Goal: Task Accomplishment & Management: Use online tool/utility

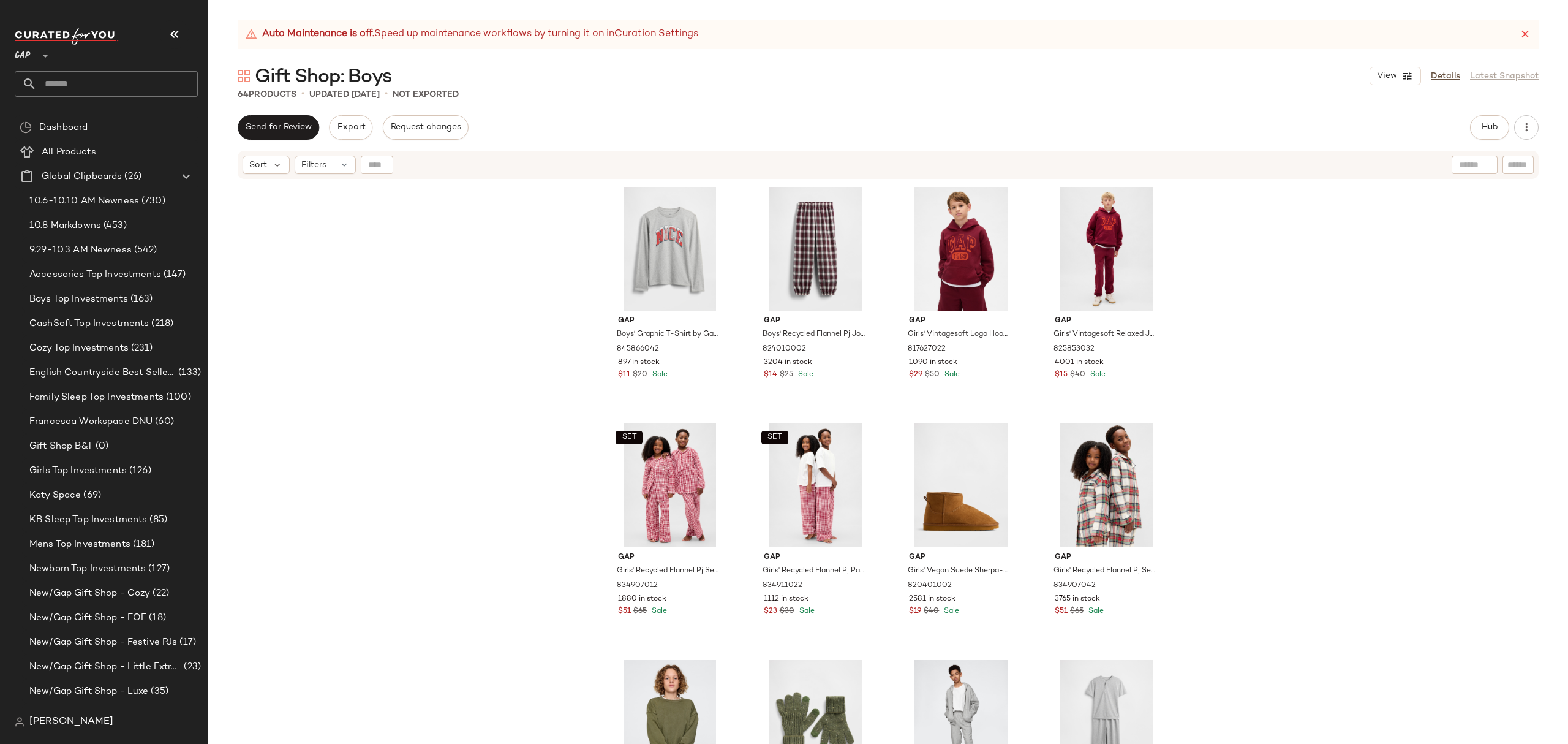
scroll to position [1062, 0]
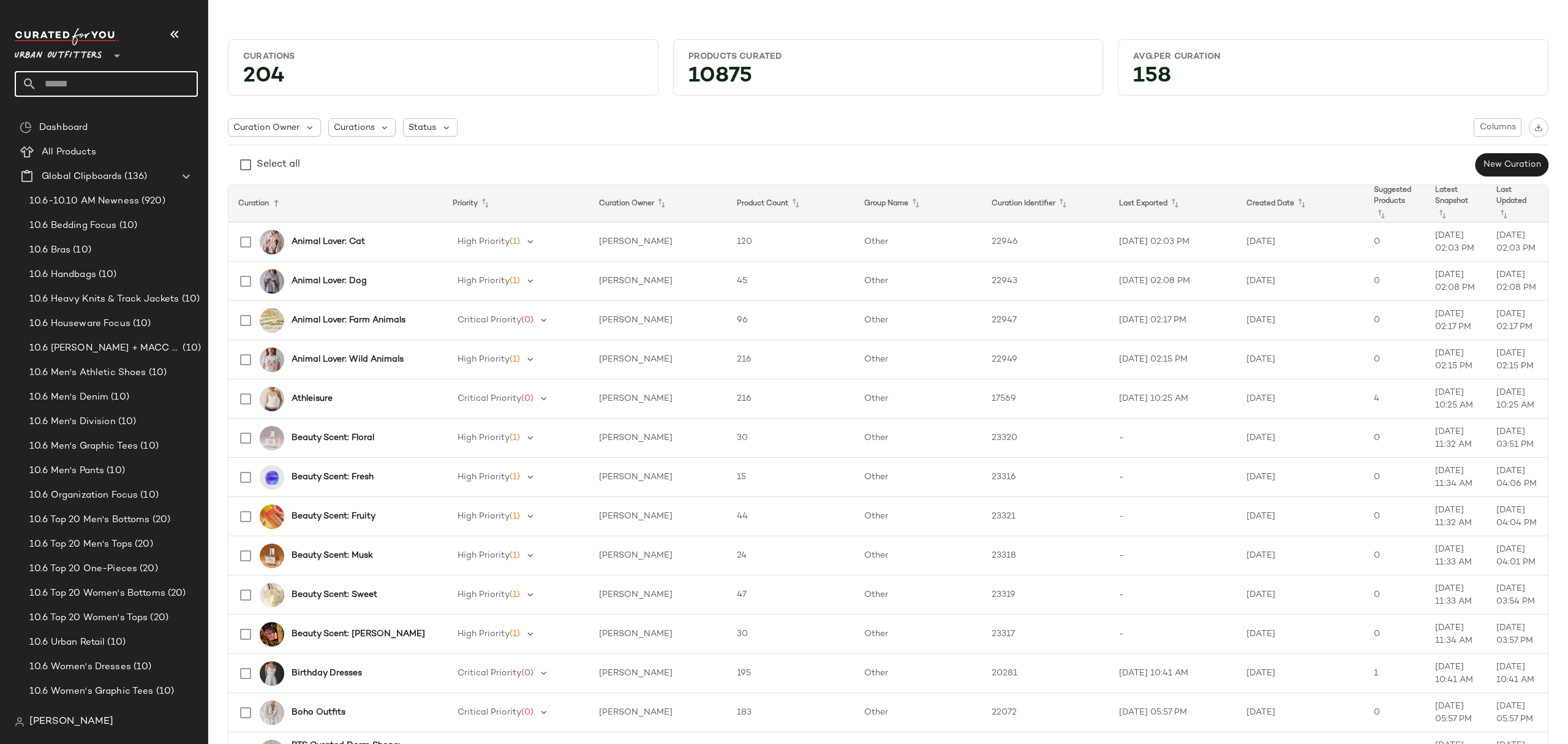
click at [136, 92] on input "text" at bounding box center [117, 84] width 161 height 26
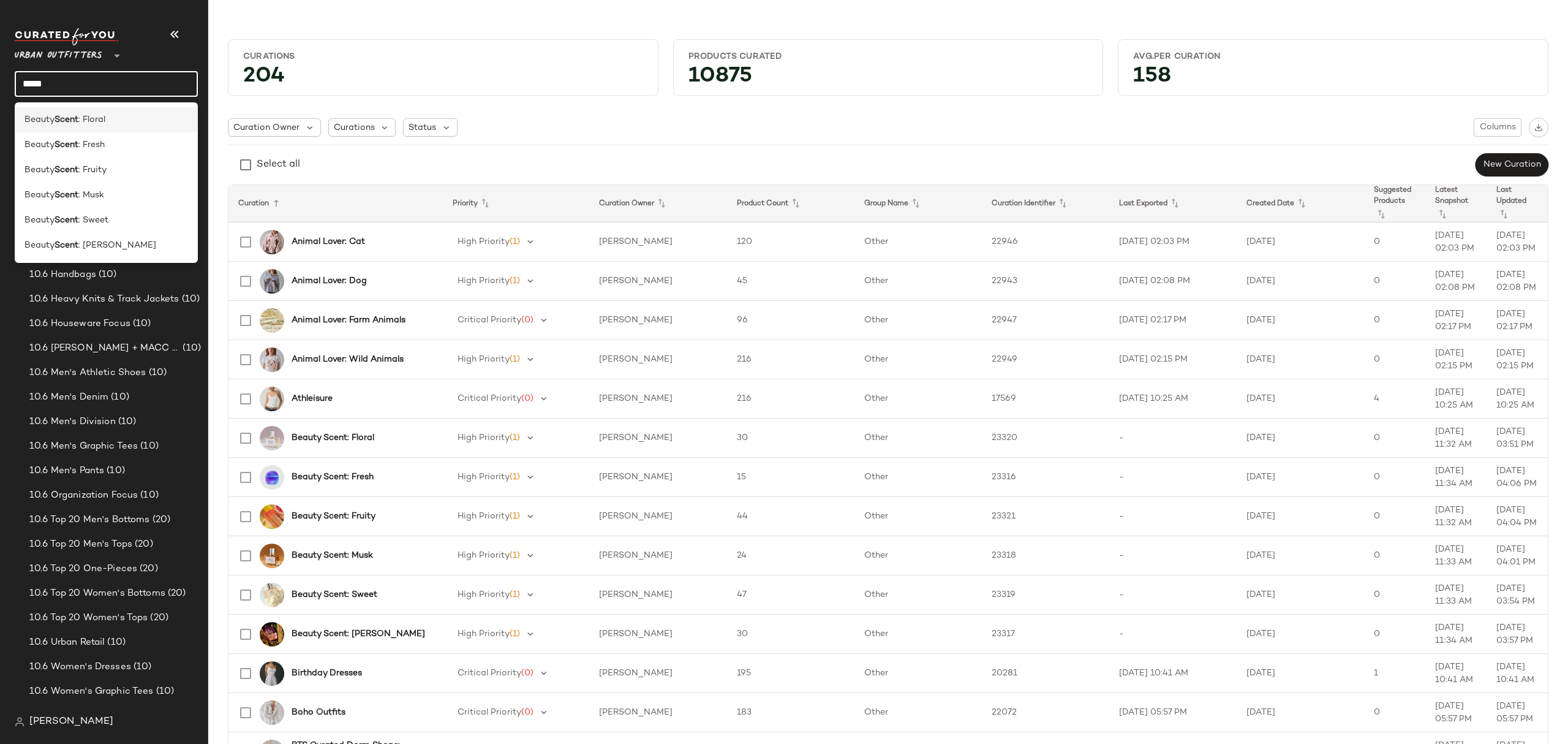
type input "*****"
click at [128, 125] on div "Beauty Scent : Floral" at bounding box center [106, 120] width 164 height 13
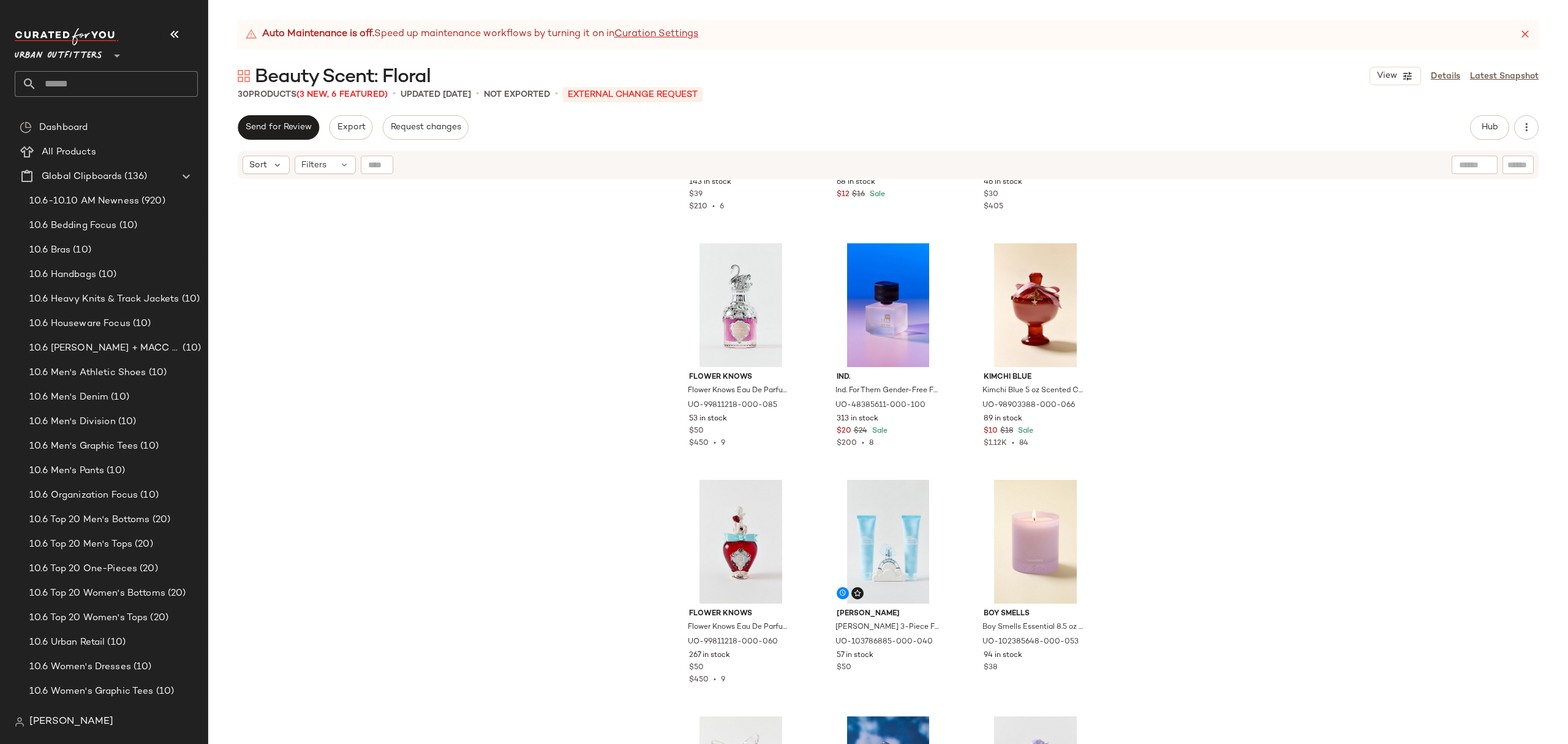
scroll to position [909, 0]
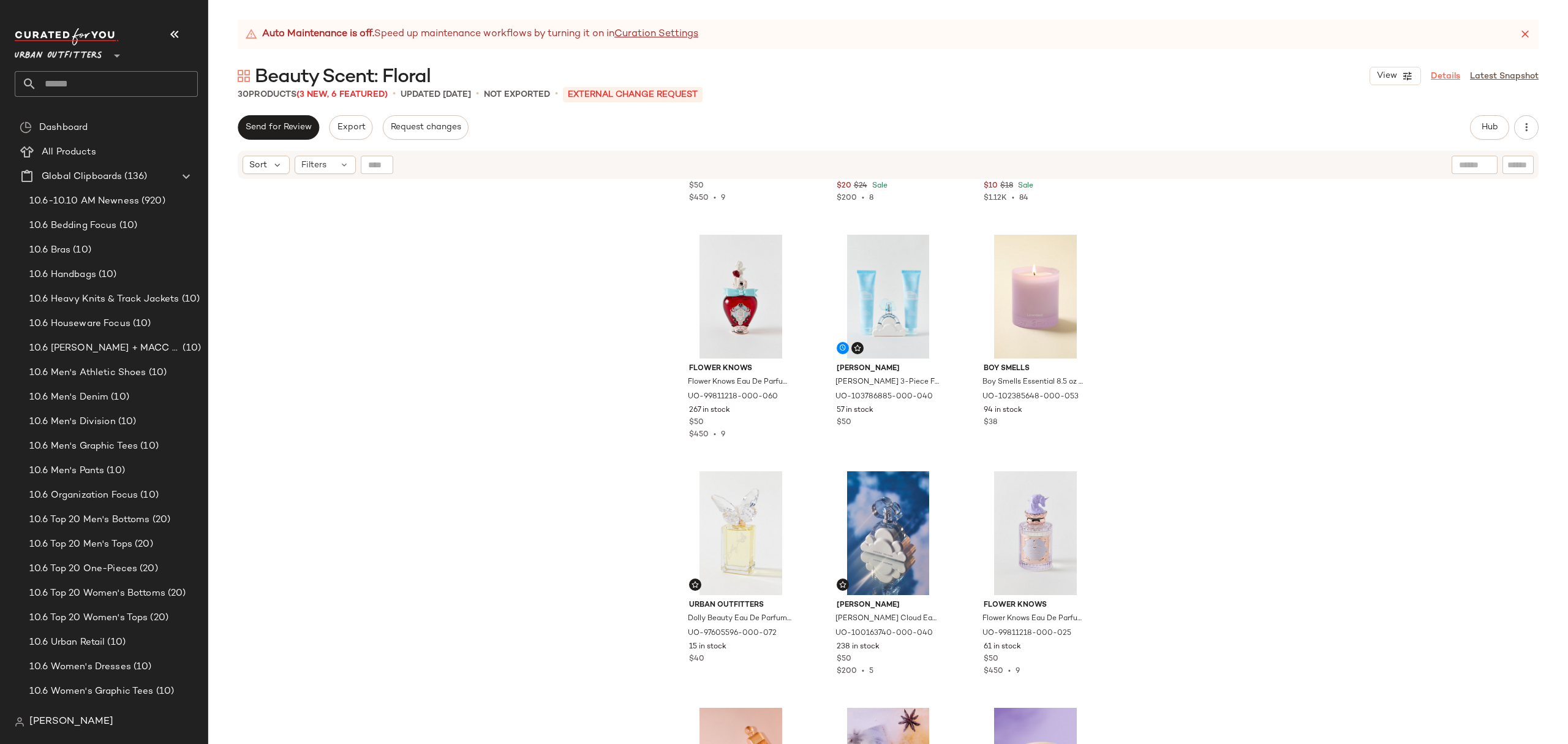
click at [1448, 76] on link "Details" at bounding box center [1446, 76] width 30 height 13
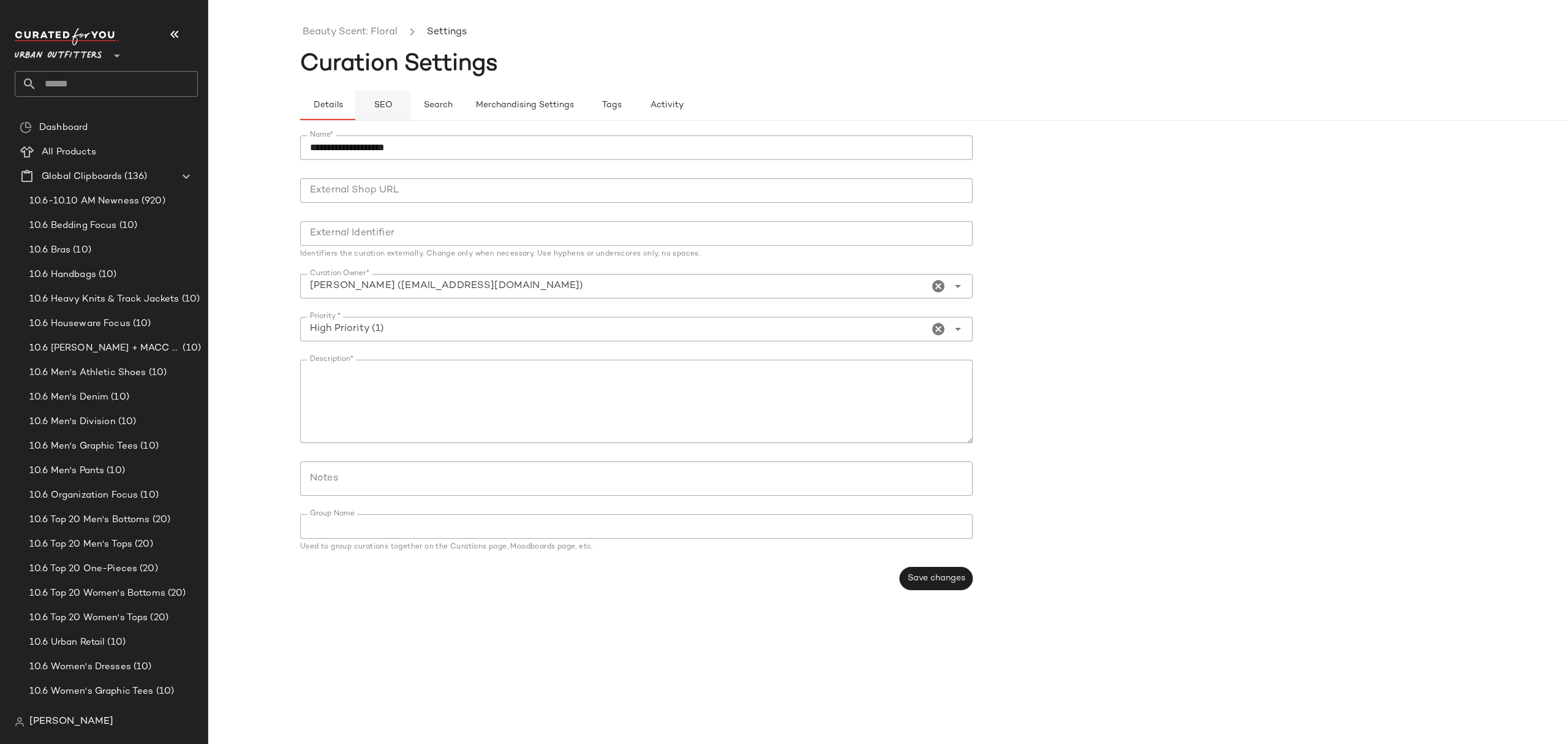
click at [390, 95] on button "SEO" at bounding box center [383, 105] width 55 height 30
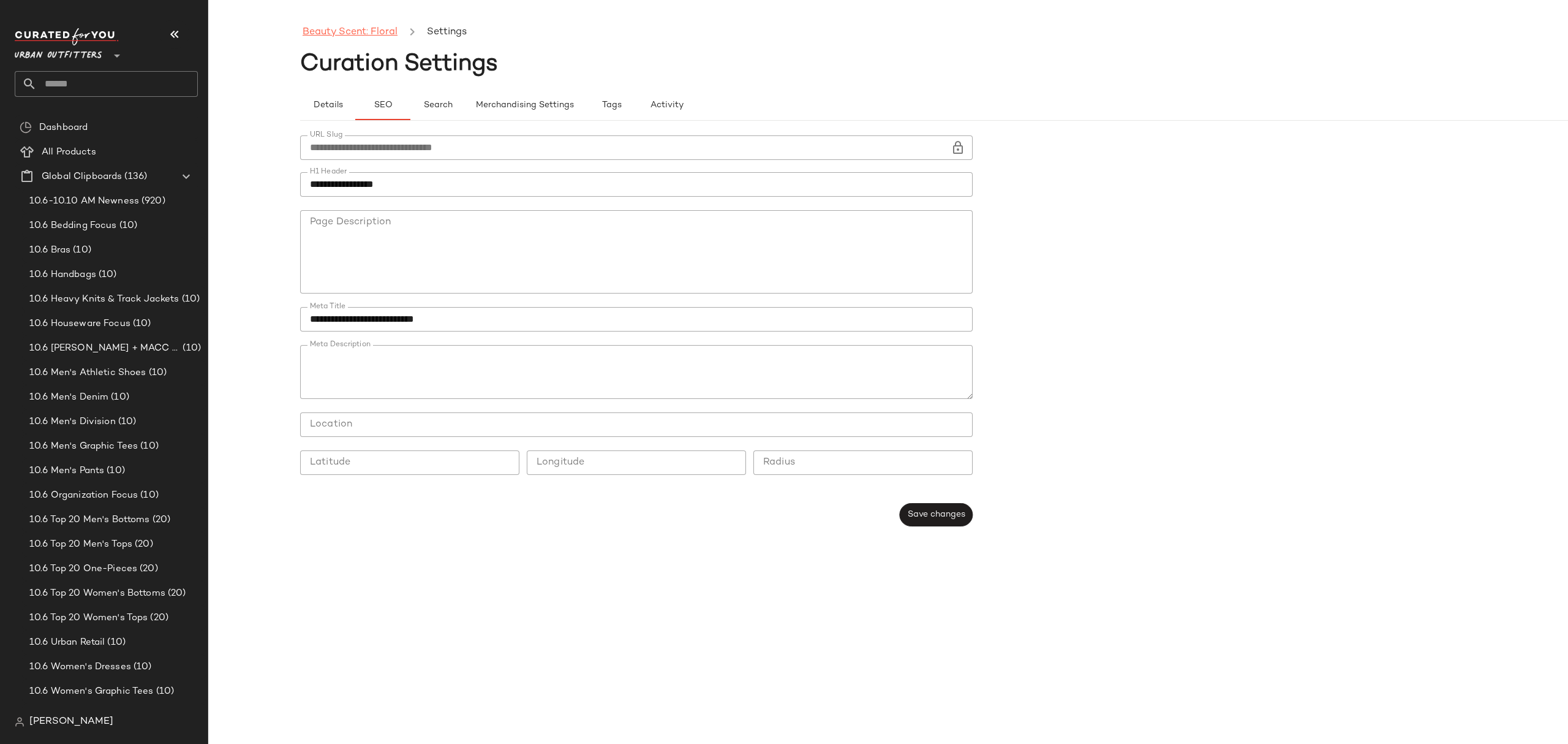
click at [336, 26] on link "Beauty Scent: Floral" at bounding box center [350, 32] width 95 height 16
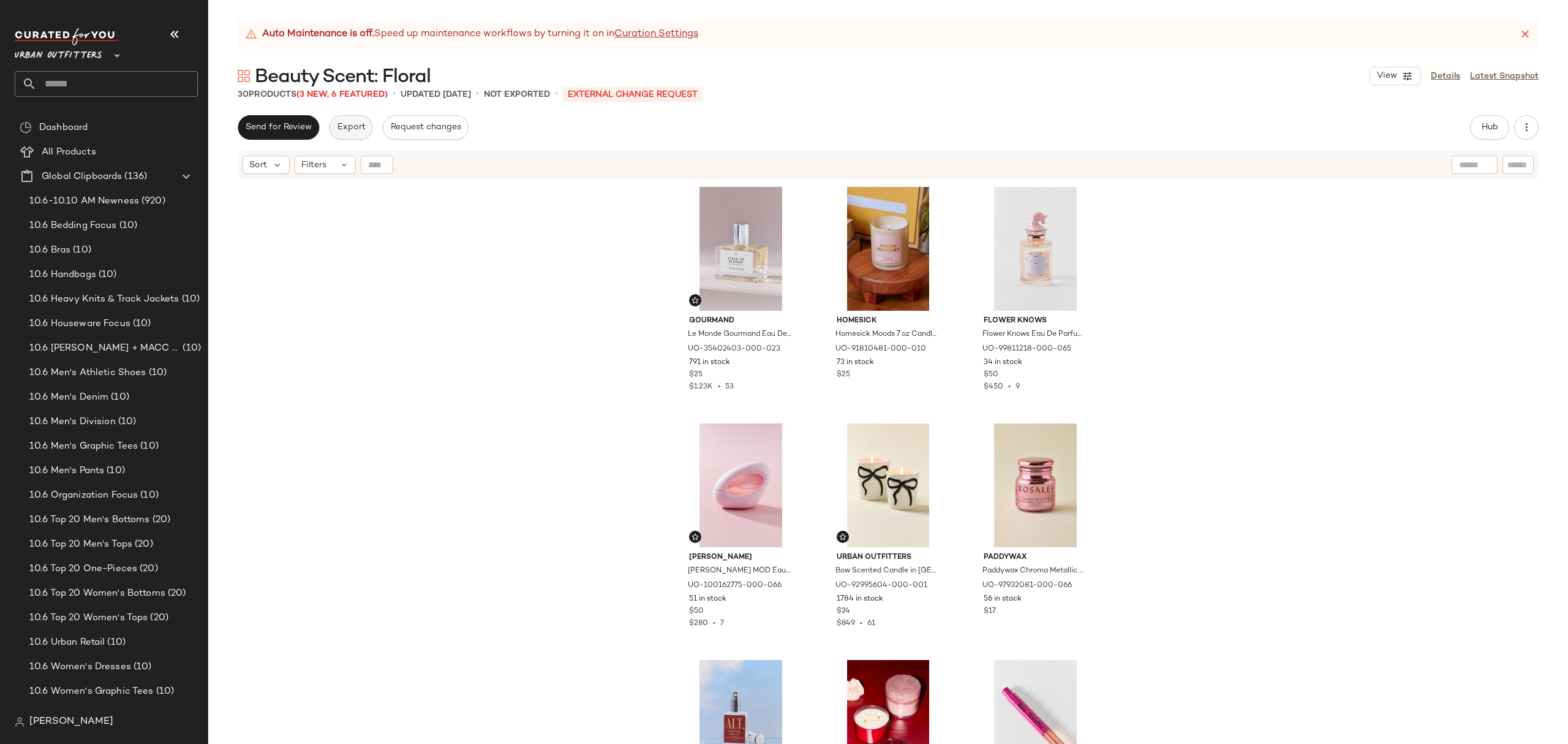
click at [353, 123] on span "Export" at bounding box center [351, 127] width 29 height 10
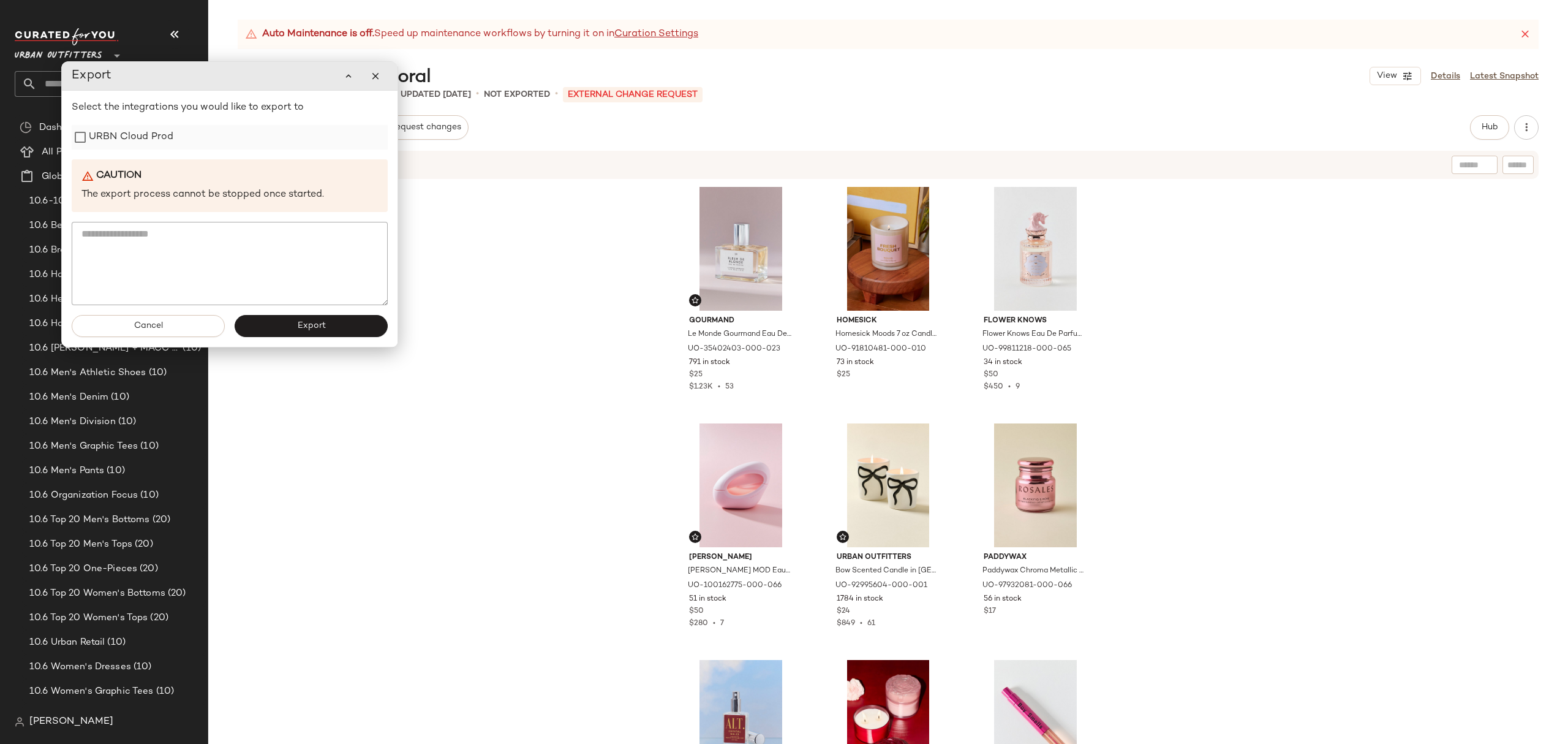
click at [149, 147] on label "URBN Cloud Prod" at bounding box center [131, 137] width 84 height 24
click at [334, 327] on button "Export" at bounding box center [311, 327] width 153 height 22
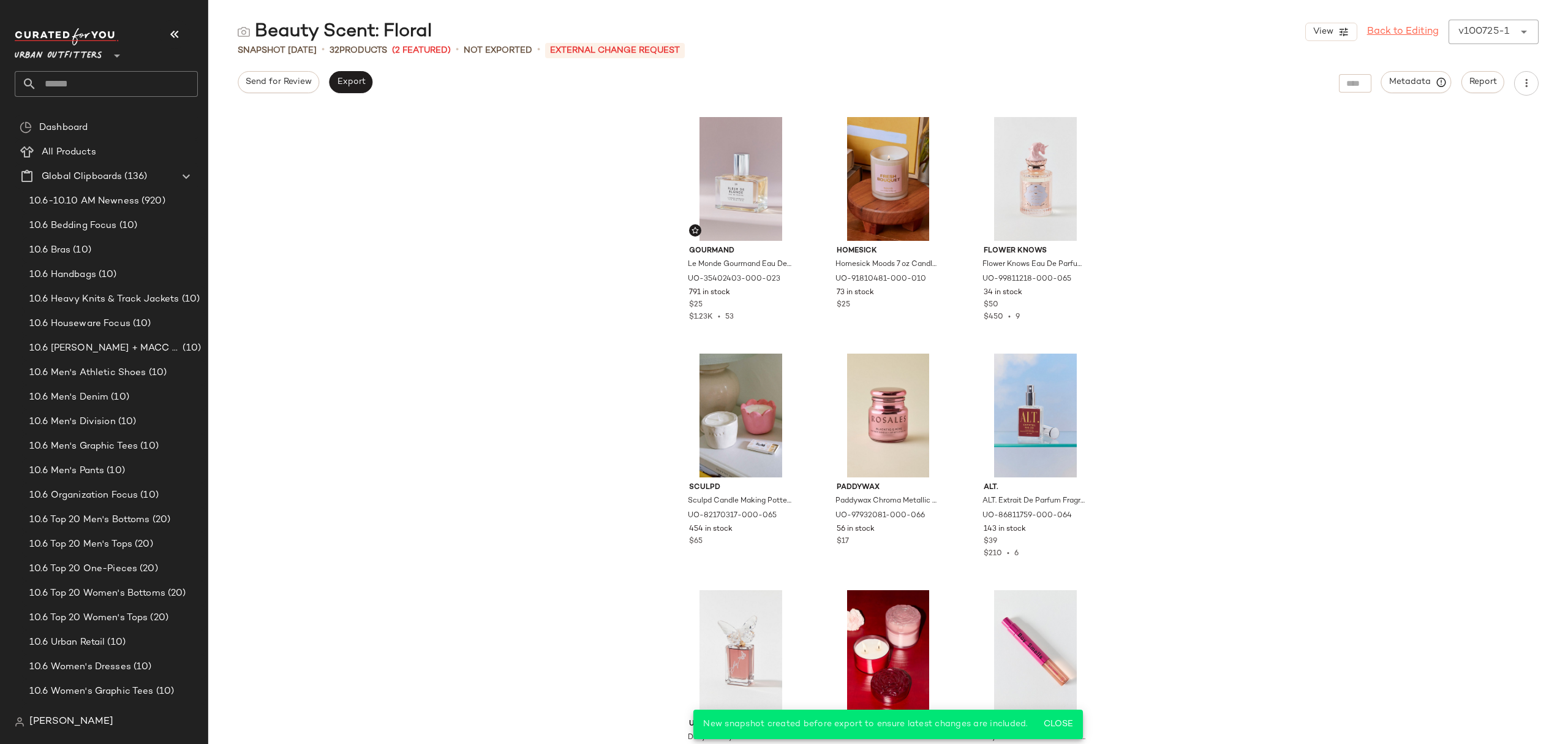
click at [1390, 30] on link "Back to Editing" at bounding box center [1403, 32] width 72 height 14
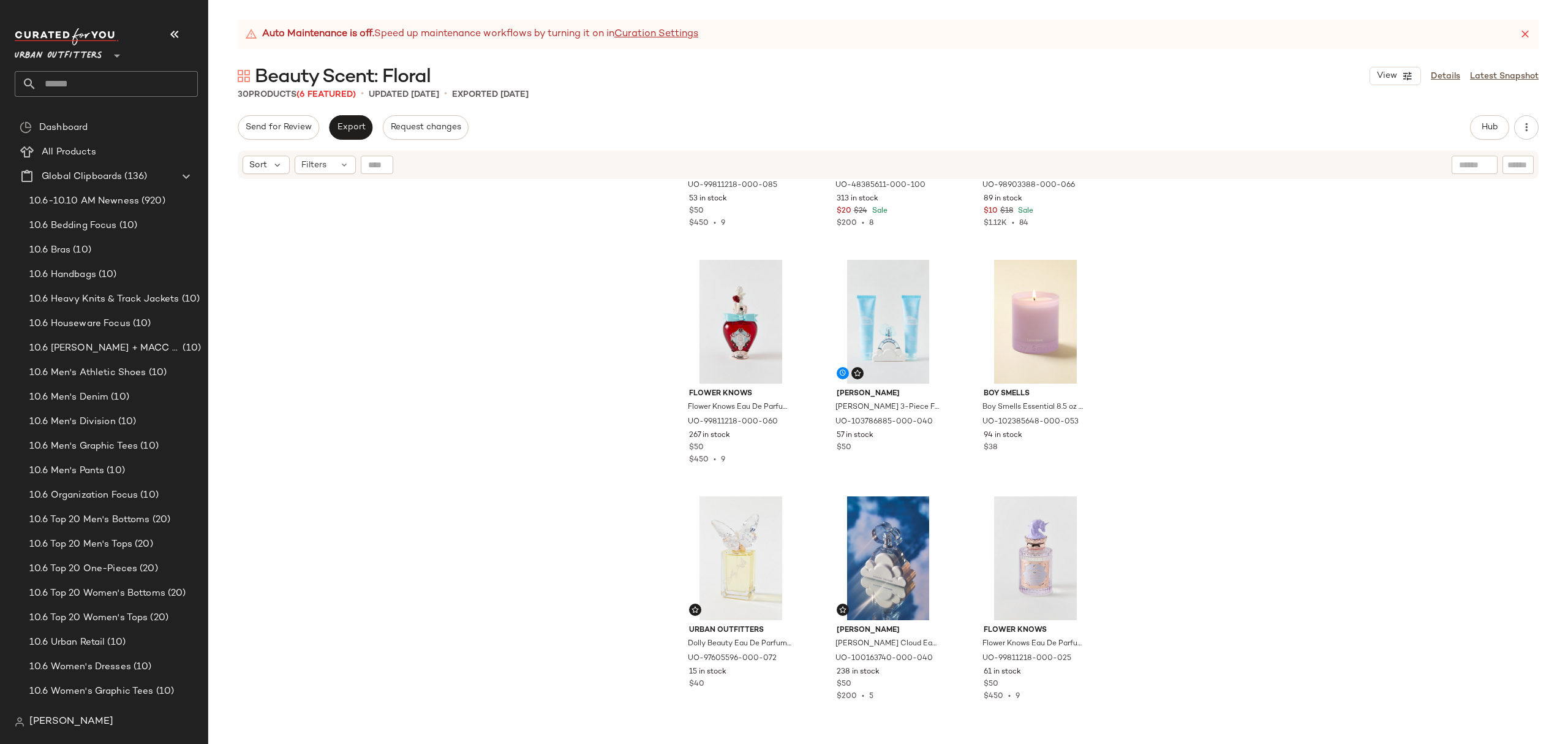
scroll to position [909, 0]
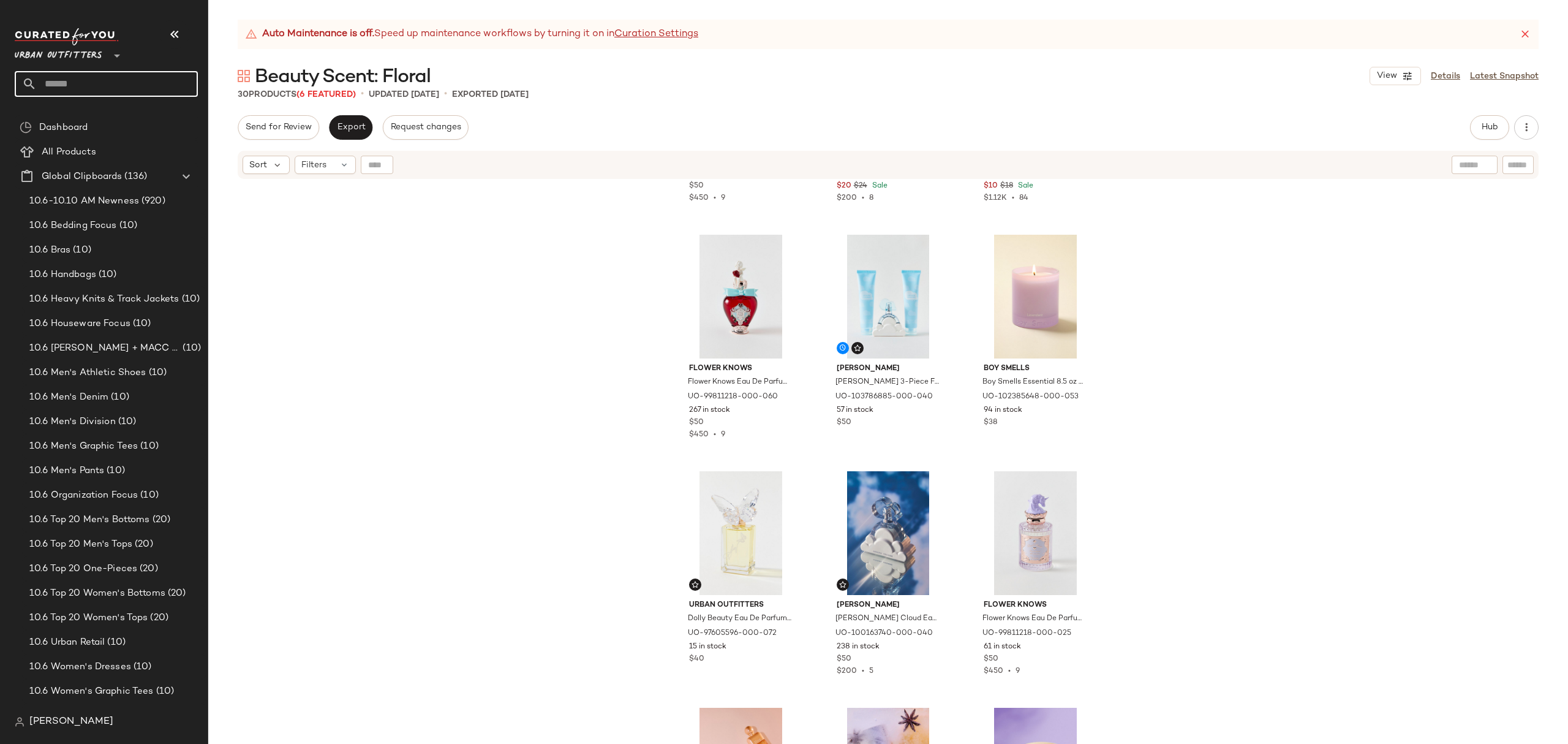
click at [159, 81] on input "text" at bounding box center [117, 84] width 161 height 26
type input "*****"
click at [138, 116] on div "Beauty Scent: Sweet" at bounding box center [106, 120] width 164 height 13
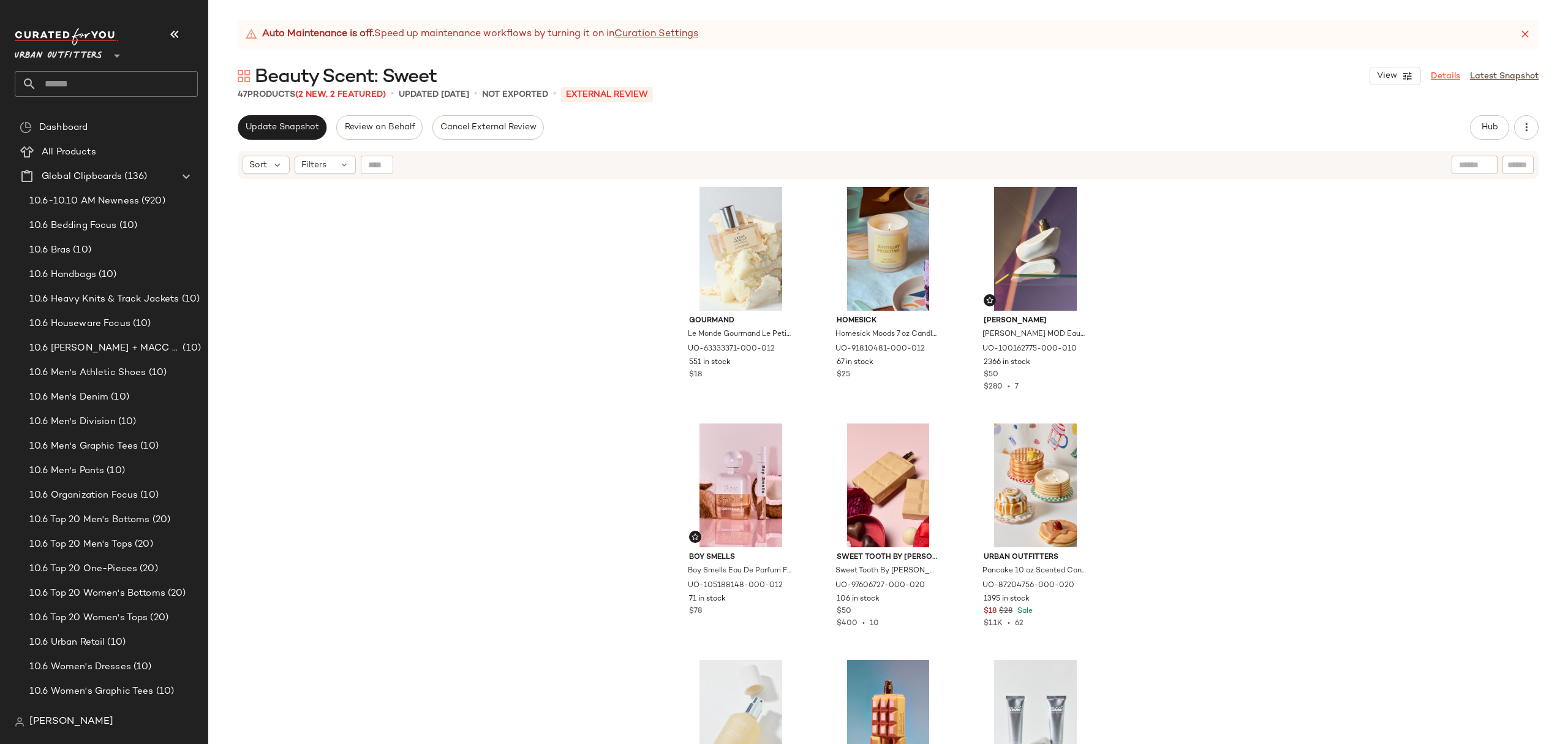
click at [1437, 74] on link "Details" at bounding box center [1446, 76] width 30 height 13
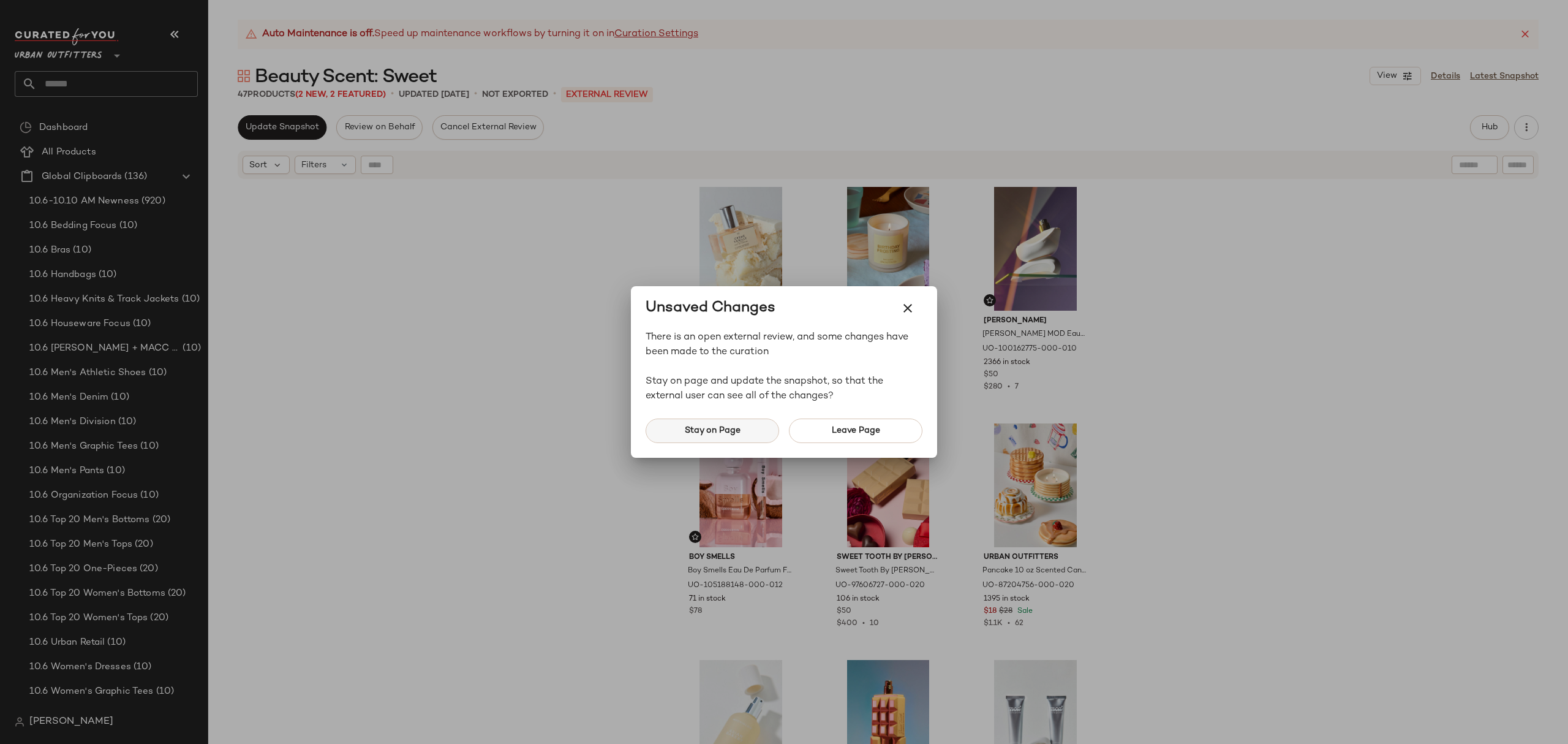
click at [709, 433] on span "Stay on Page" at bounding box center [713, 431] width 57 height 10
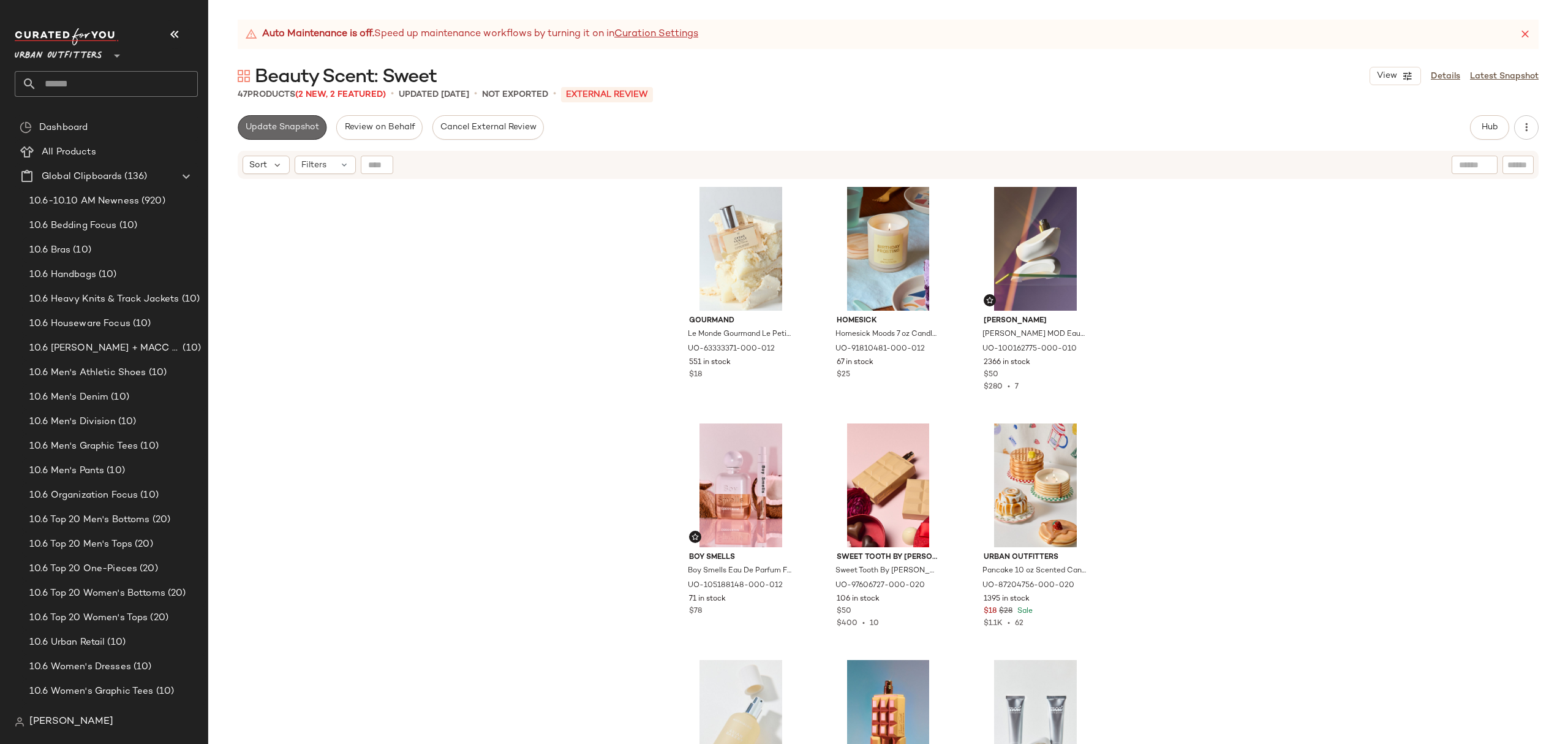
click at [291, 134] on button "Update Snapshot" at bounding box center [282, 127] width 89 height 24
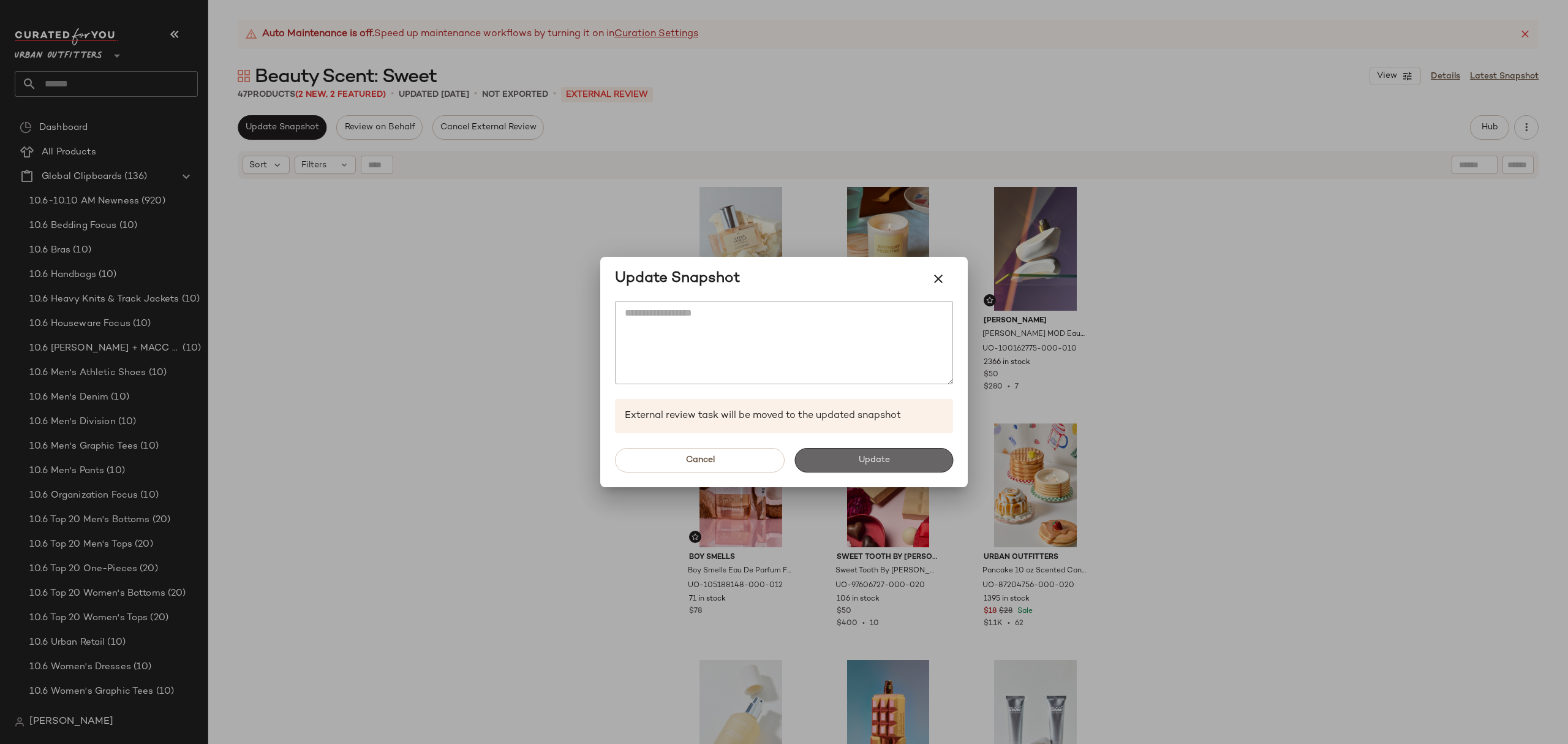
click at [868, 462] on span "Update" at bounding box center [873, 460] width 32 height 10
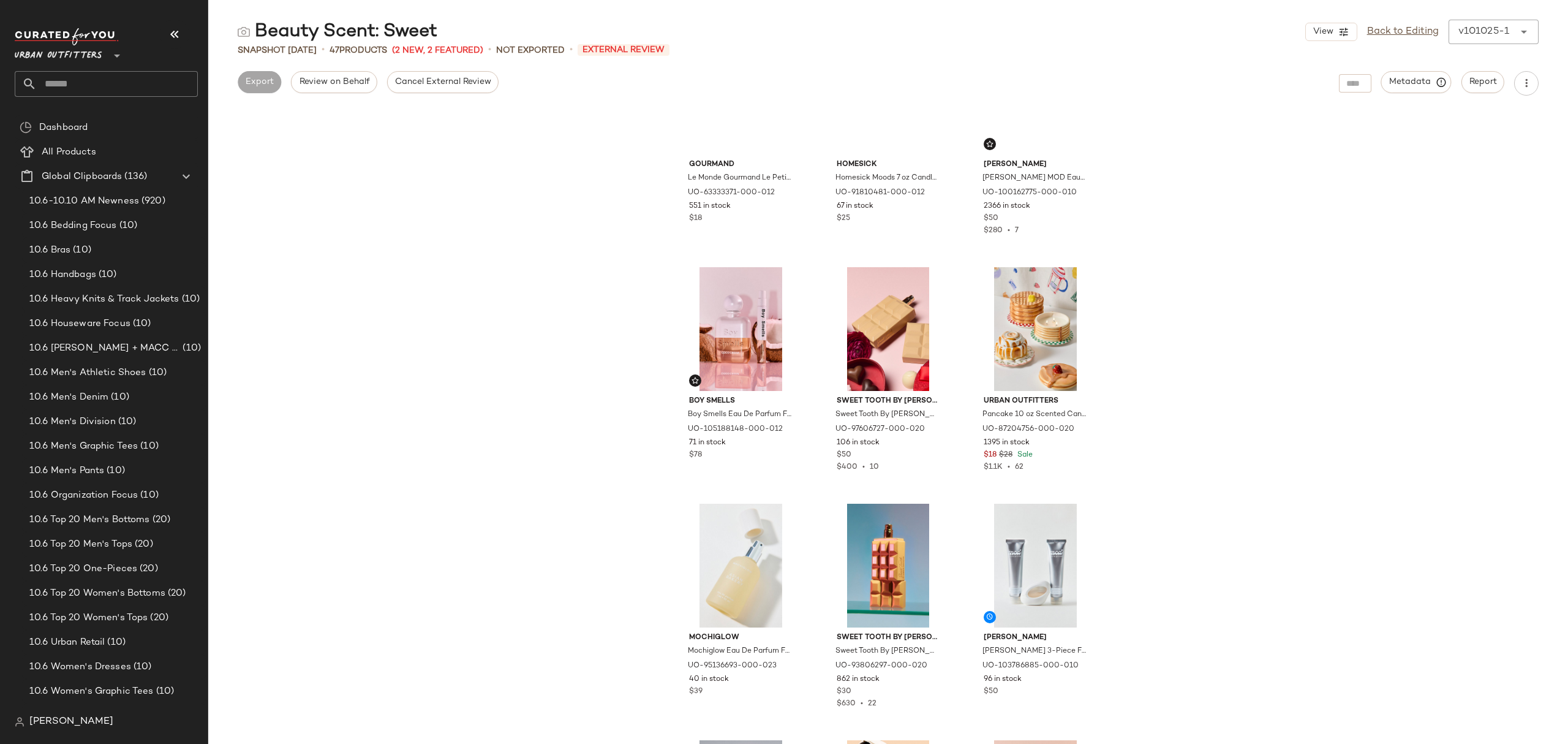
scroll to position [82, 0]
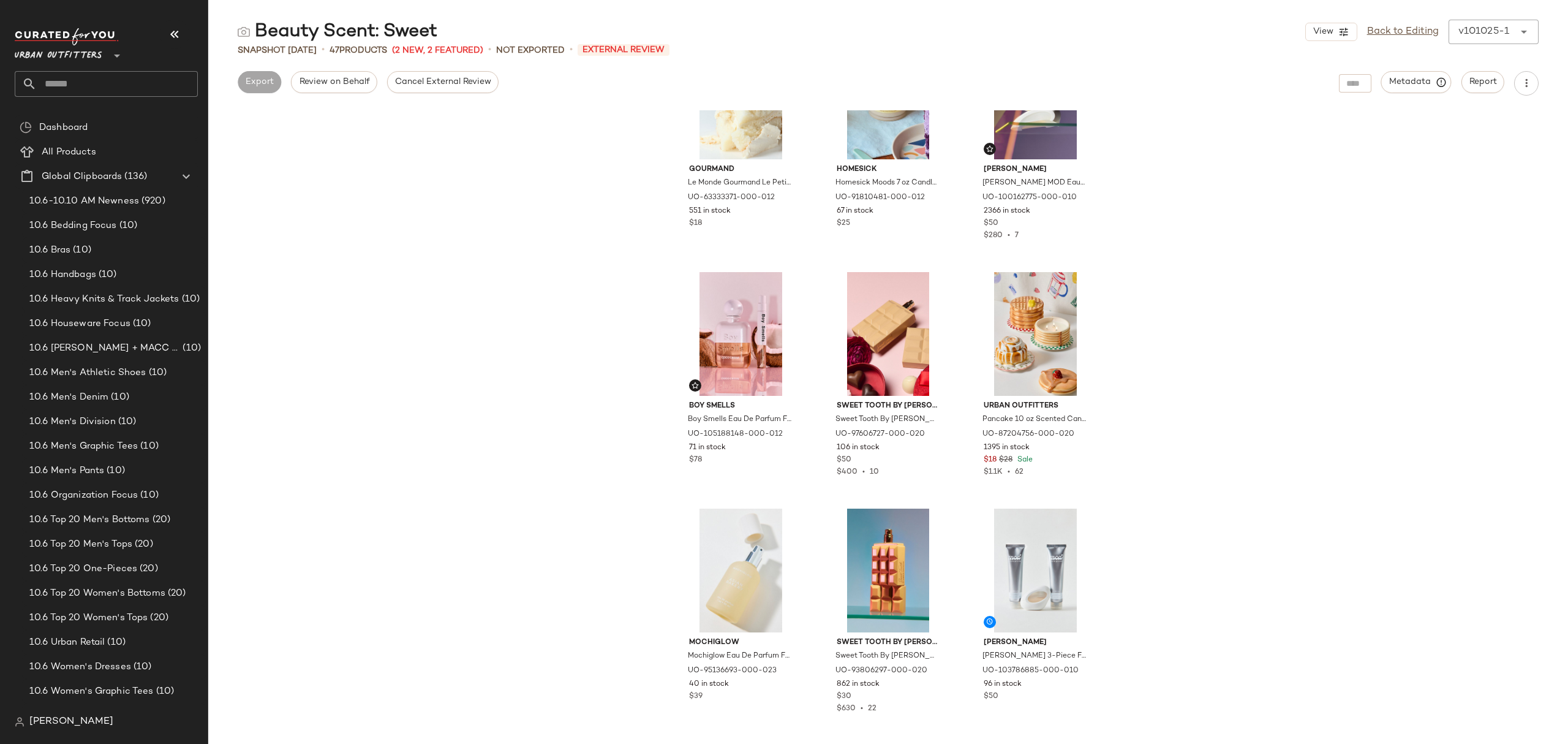
click at [422, 302] on div "Gourmand Le Monde Gourmand Le Petite Eau De Parfum Fragrance in Crème Vanille a…" at bounding box center [888, 427] width 1360 height 634
click at [1411, 31] on link "Back to Editing" at bounding box center [1403, 32] width 72 height 14
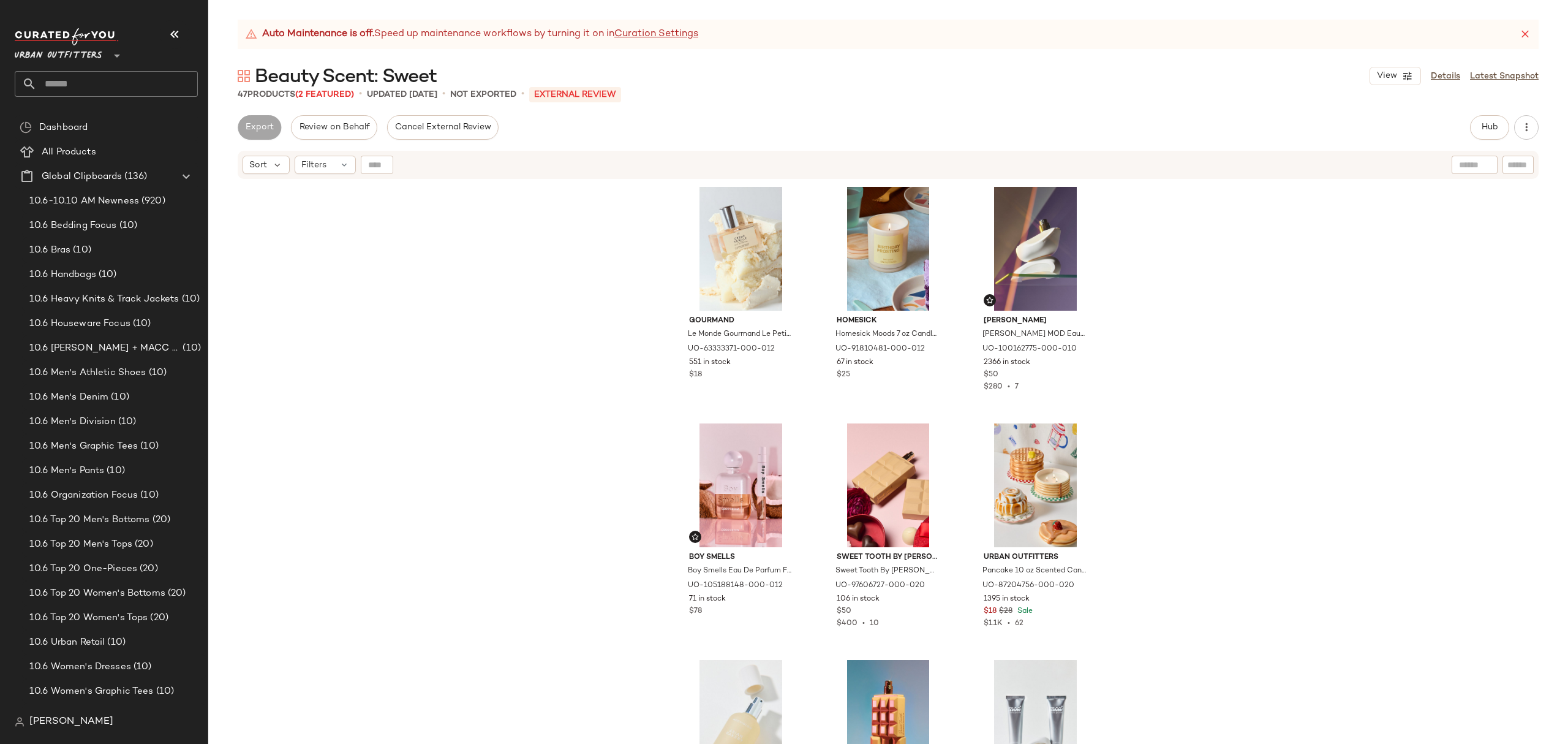
click at [244, 130] on div "Export" at bounding box center [259, 127] width 43 height 24
click at [120, 87] on input "text" at bounding box center [117, 84] width 161 height 26
type input "***"
click at [116, 124] on div "Beauty Scent: Woo dy" at bounding box center [106, 120] width 164 height 13
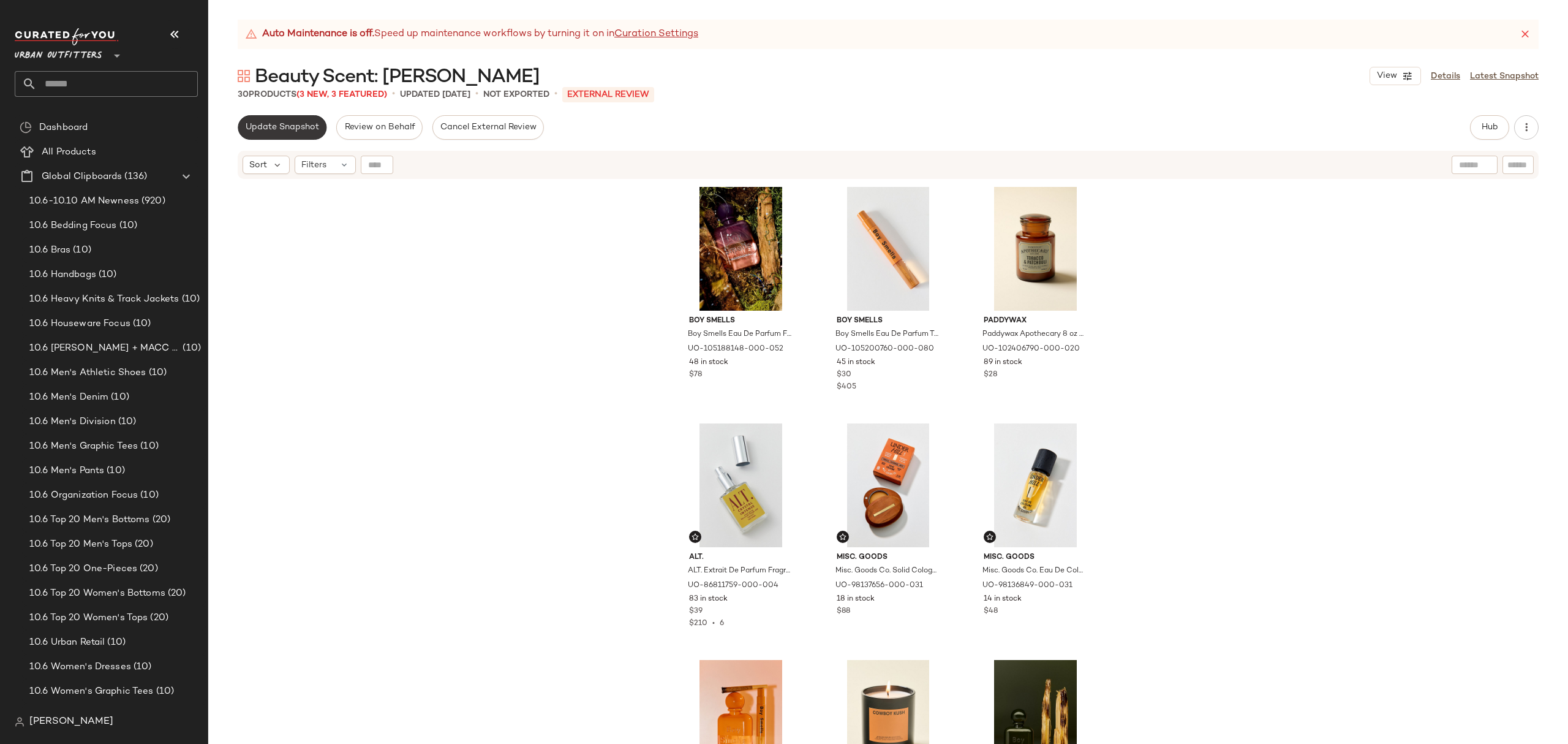
click at [261, 128] on span "Update Snapshot" at bounding box center [282, 127] width 74 height 10
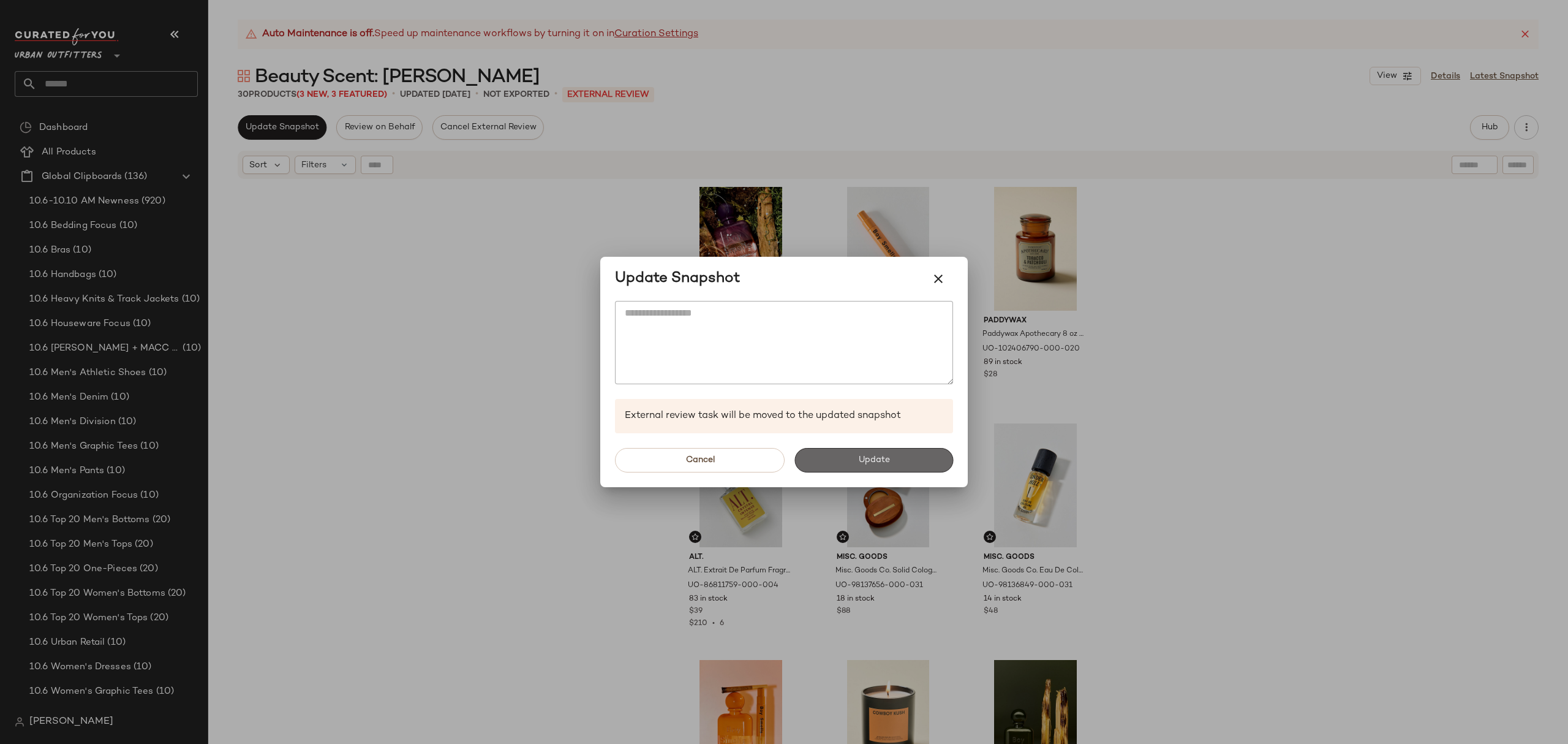
click at [836, 455] on button "Update" at bounding box center [874, 460] width 159 height 24
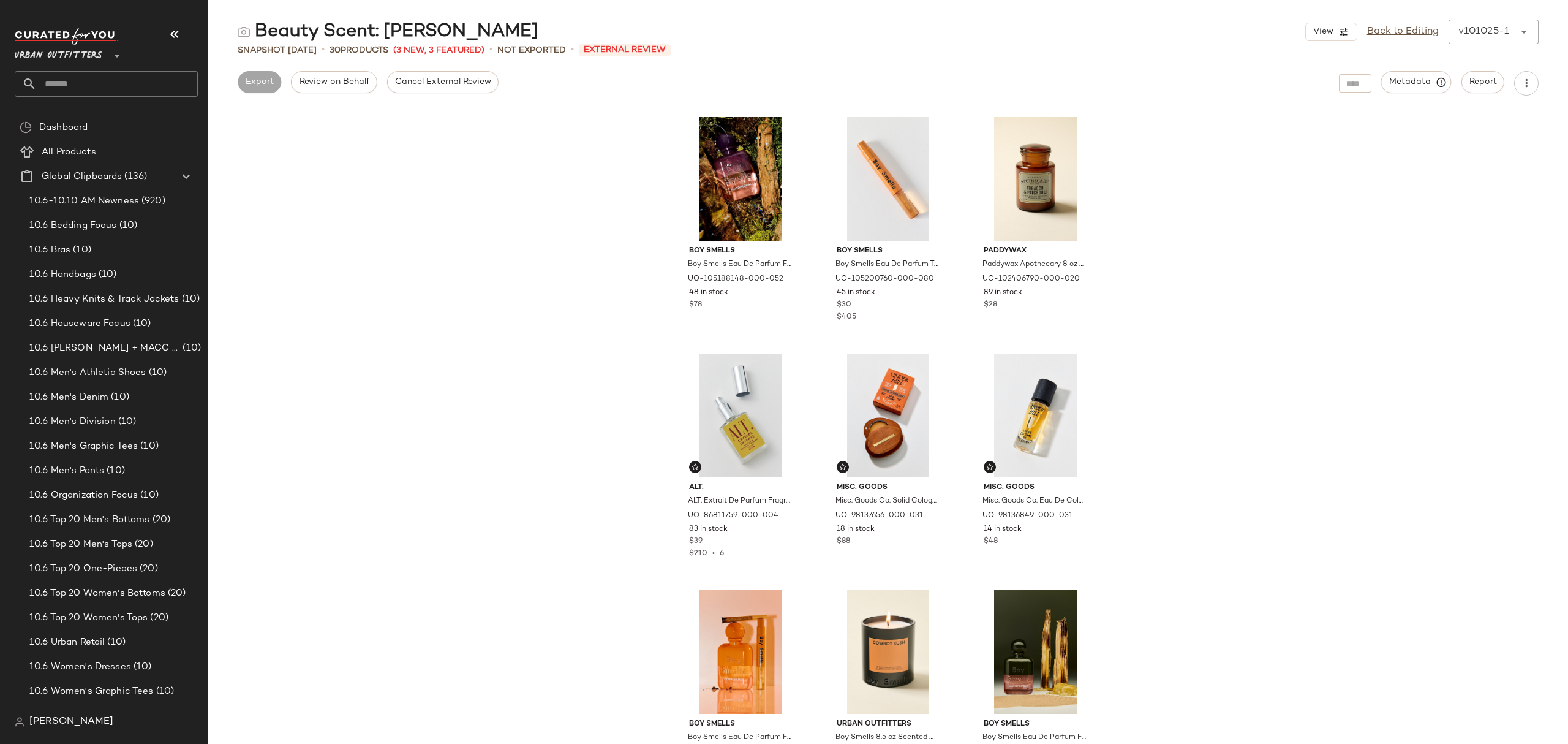
click at [87, 78] on input "text" at bounding box center [117, 84] width 161 height 26
type input "****"
click at [142, 116] on div "Beauty Scent: Musk" at bounding box center [106, 120] width 164 height 13
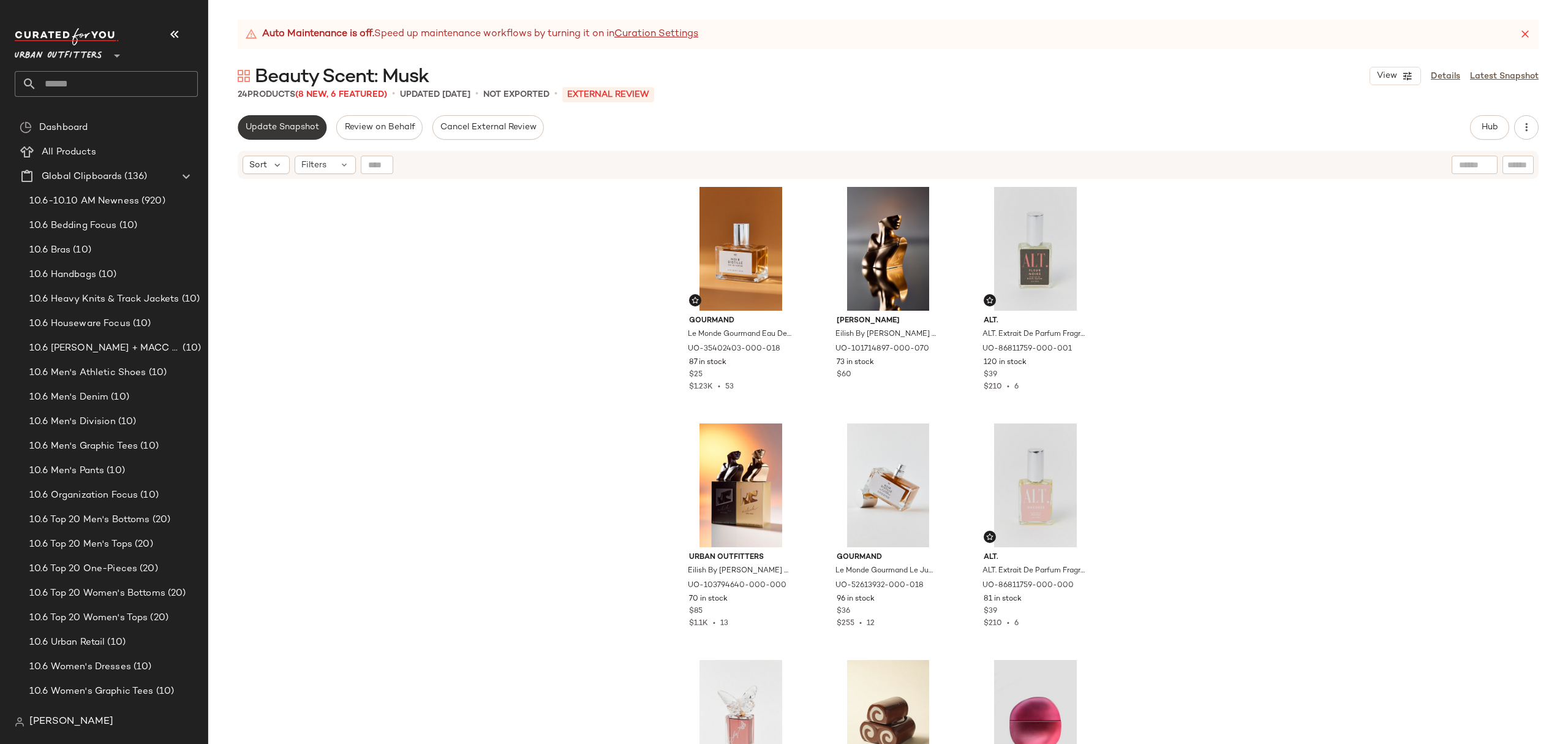
click at [297, 129] on span "Update Snapshot" at bounding box center [282, 127] width 74 height 10
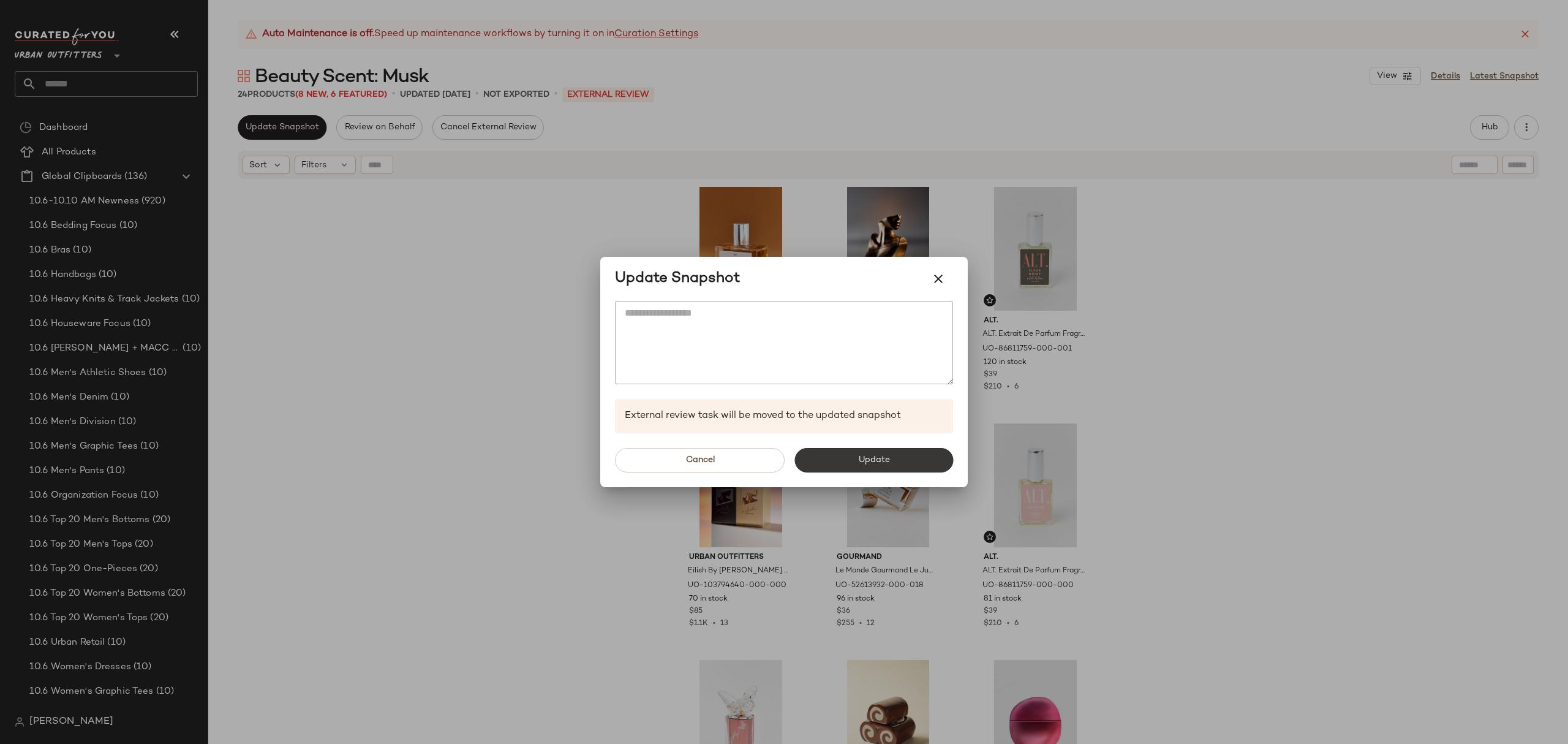
click at [899, 466] on button "Update" at bounding box center [874, 460] width 159 height 24
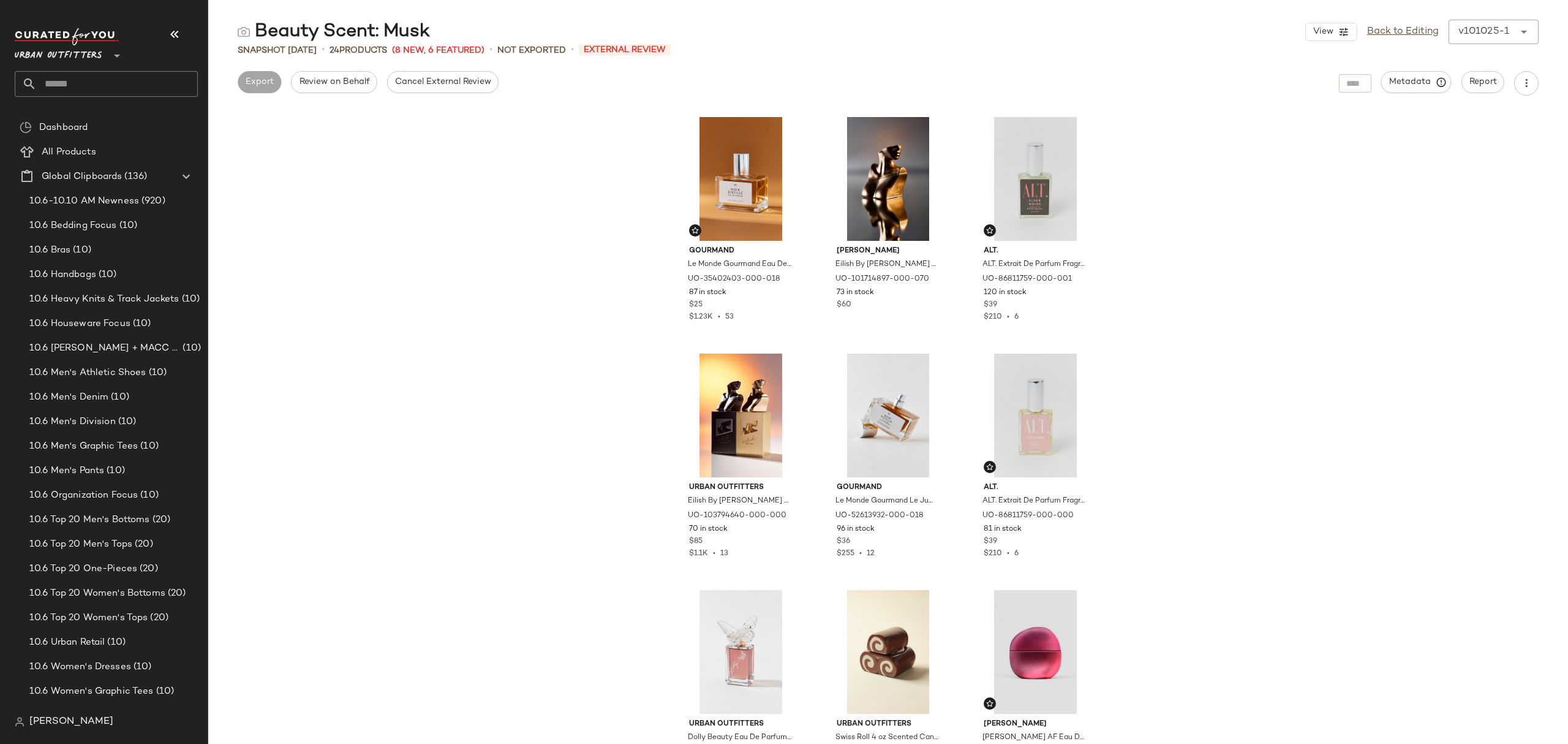
click at [103, 74] on input "text" at bounding box center [117, 84] width 161 height 26
type input "***"
click at [93, 125] on b "Fru" at bounding box center [89, 120] width 13 height 13
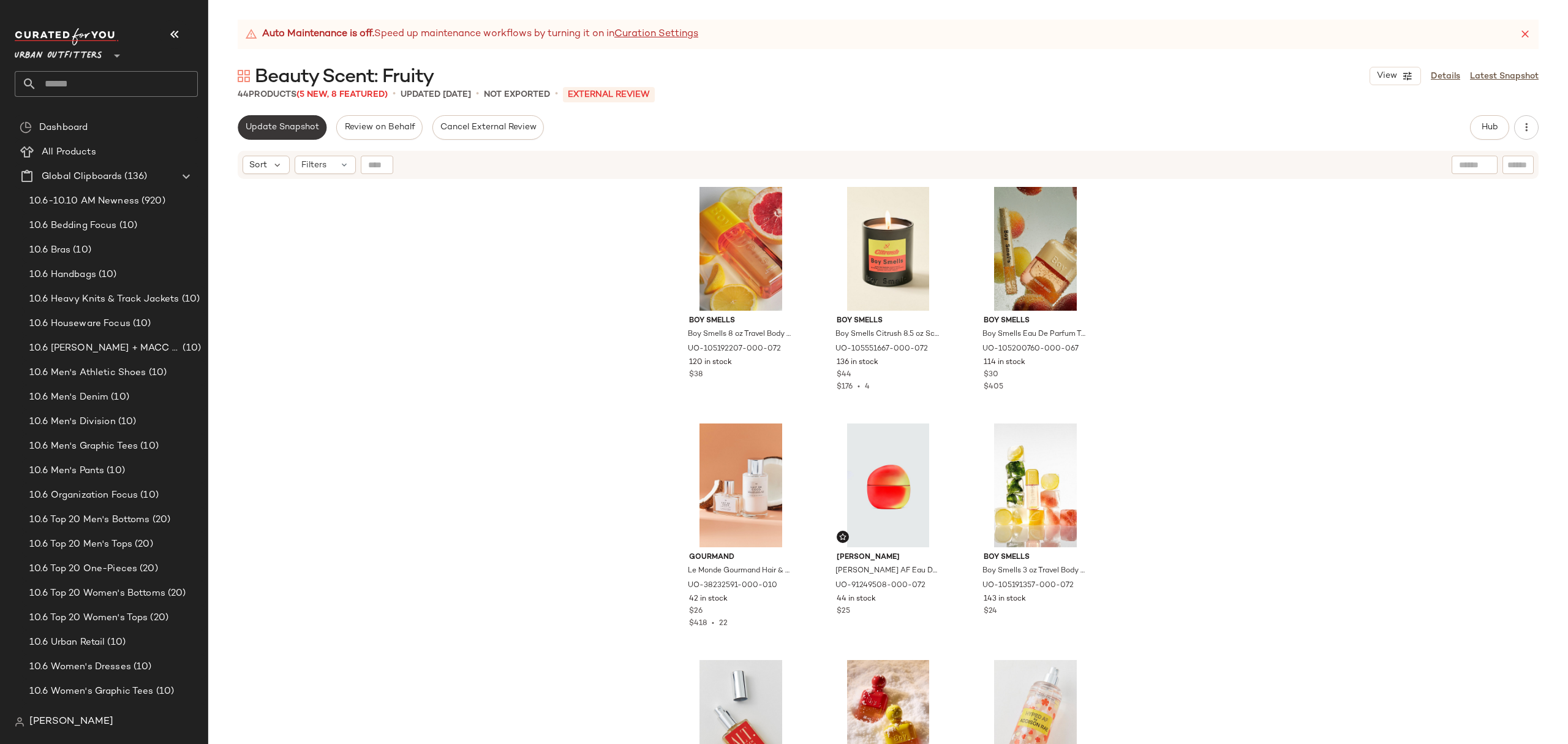
click at [284, 122] on span "Update Snapshot" at bounding box center [282, 127] width 74 height 10
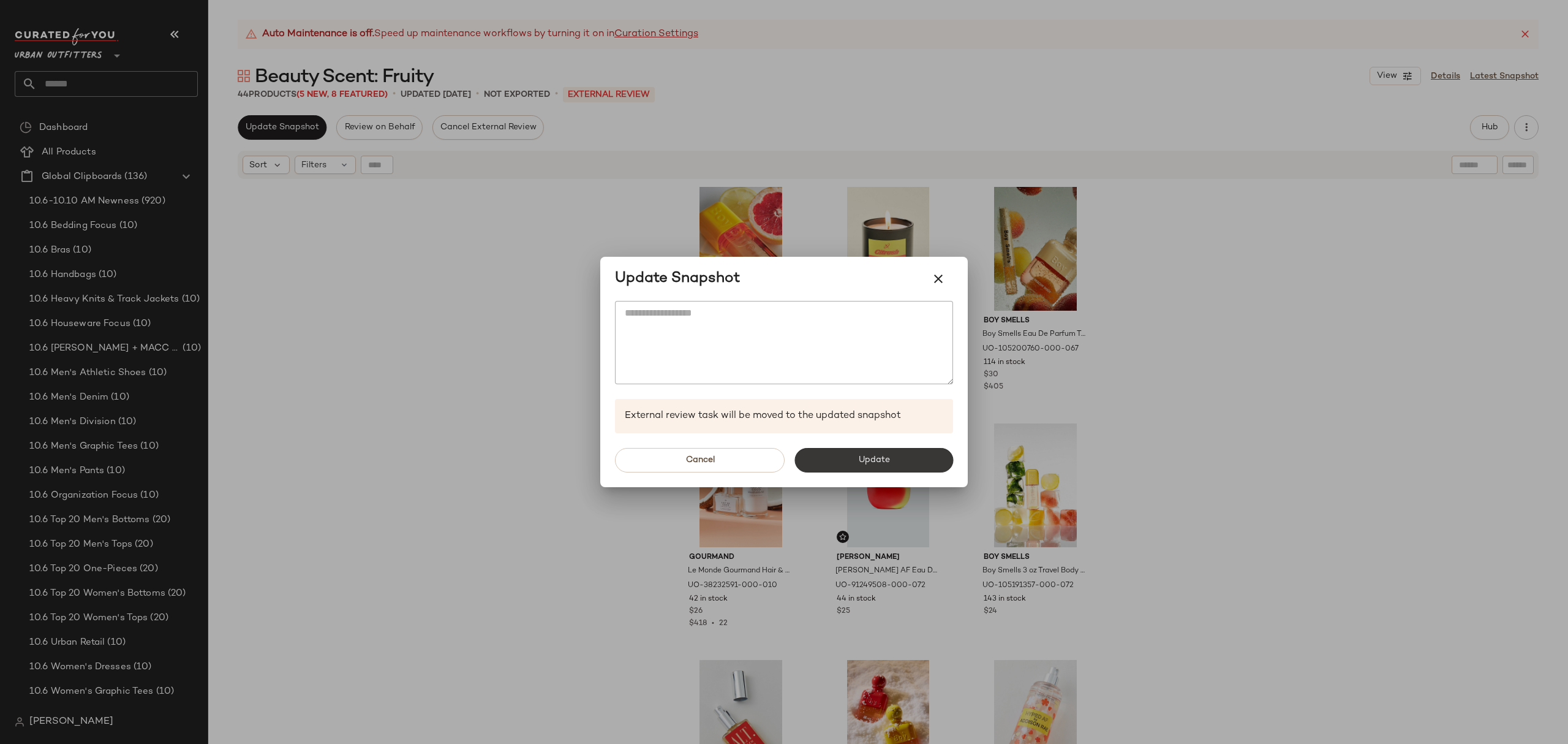
click at [892, 462] on button "Update" at bounding box center [874, 460] width 159 height 24
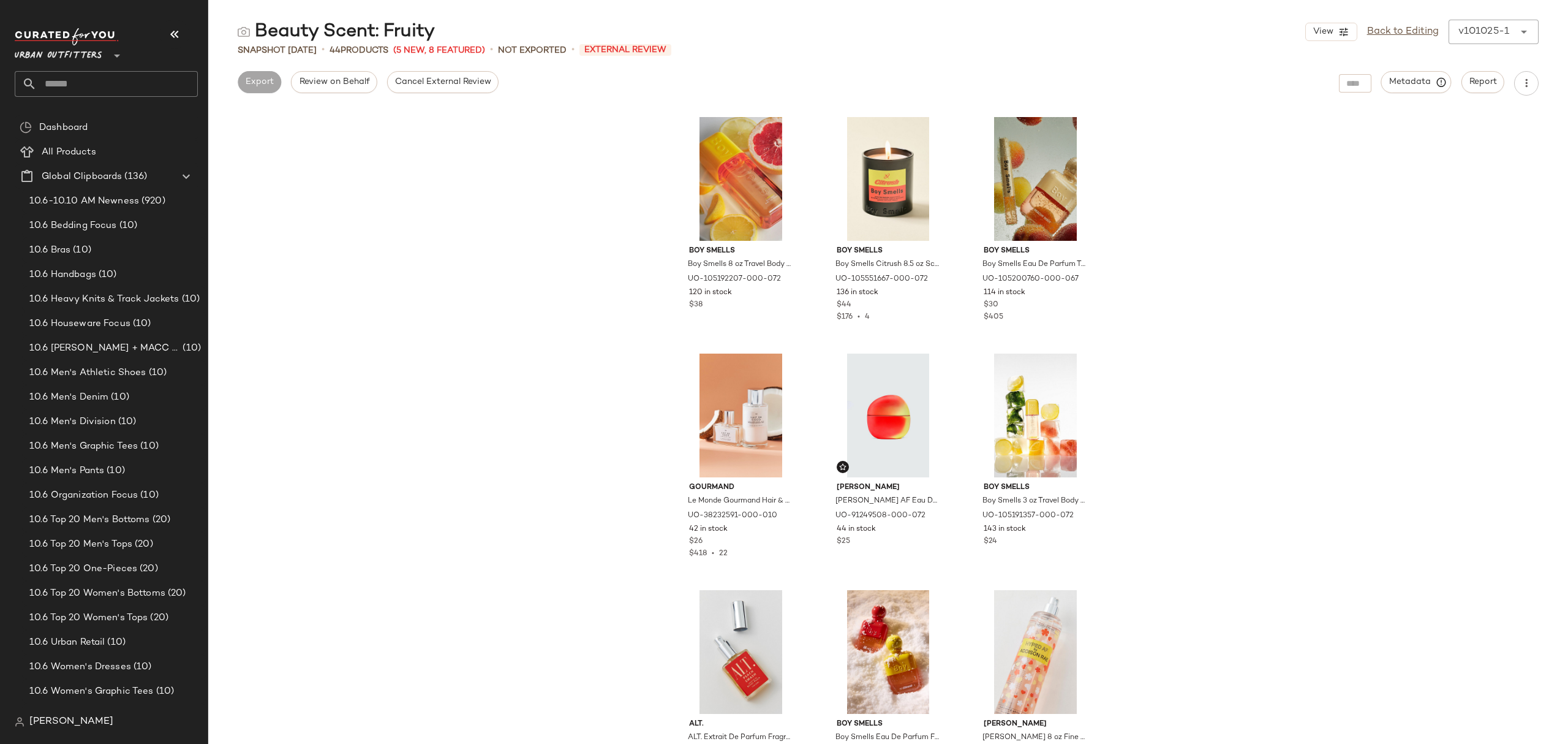
click at [76, 89] on input "text" at bounding box center [117, 84] width 161 height 26
type input "****"
click at [138, 118] on div "Beauty Scent: Fres h" at bounding box center [106, 120] width 164 height 13
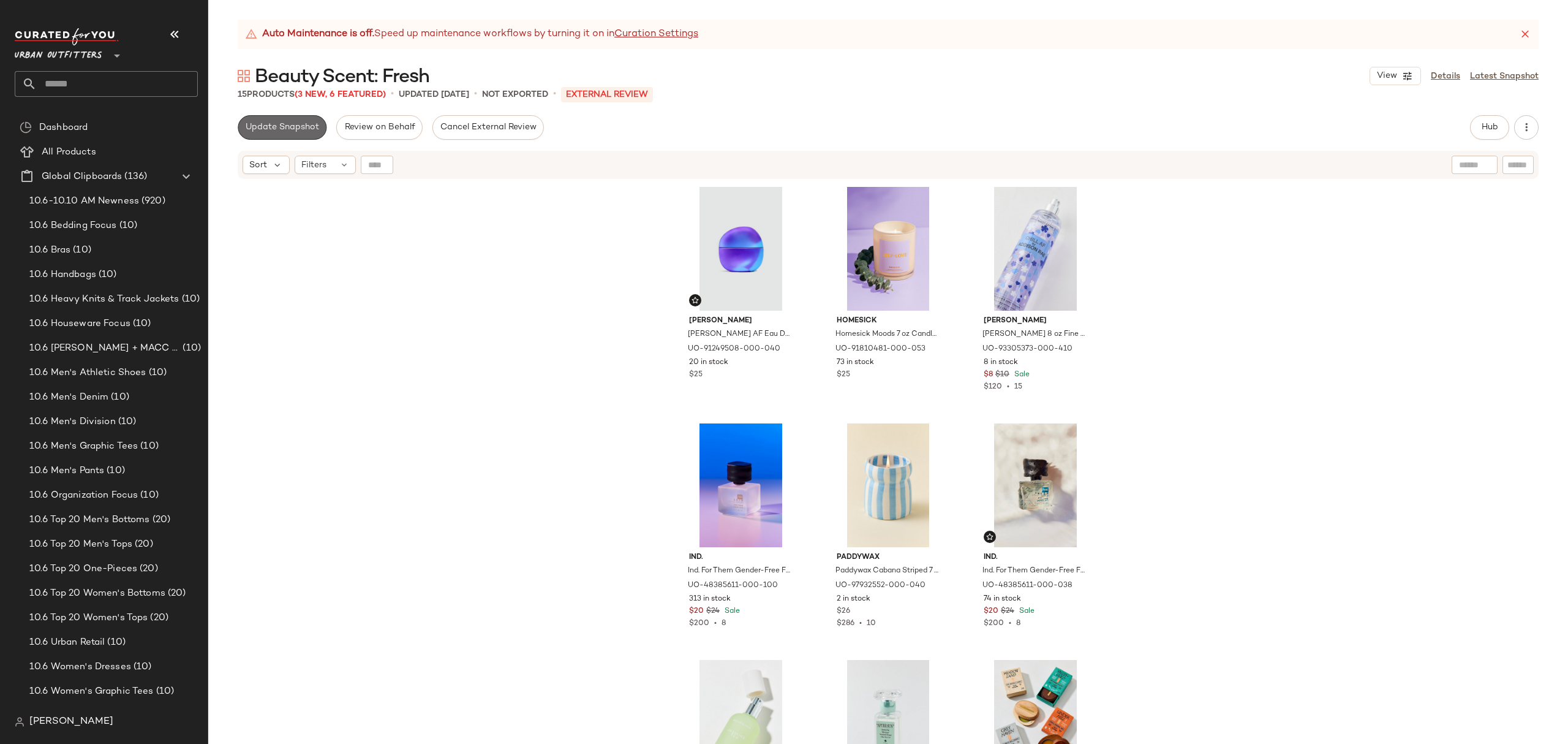
click at [274, 130] on span "Update Snapshot" at bounding box center [282, 127] width 74 height 10
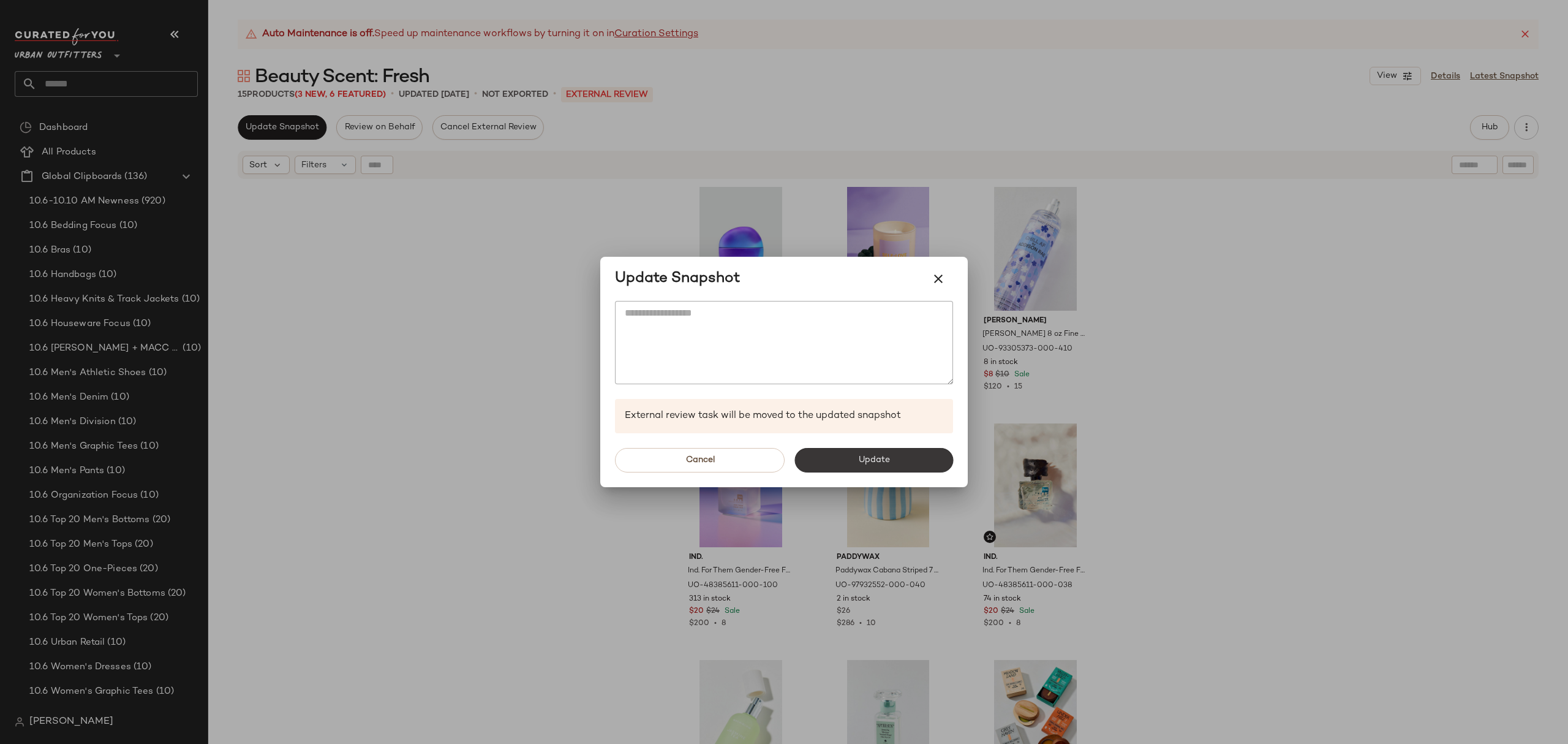
click at [917, 461] on button "Update" at bounding box center [874, 460] width 159 height 24
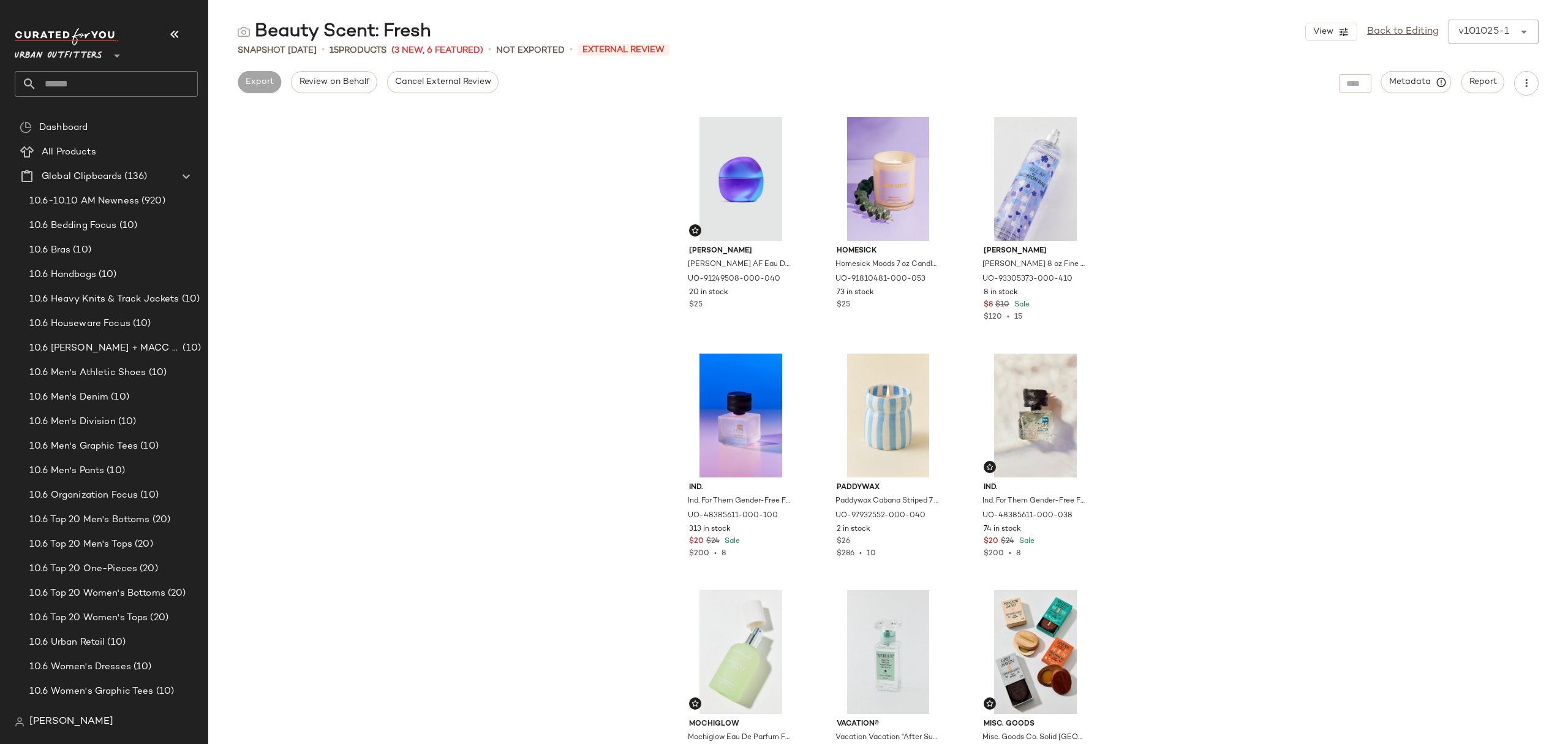
click at [66, 84] on input "text" at bounding box center [117, 84] width 161 height 26
type input "****"
click at [93, 121] on b "Wood" at bounding box center [95, 120] width 25 height 13
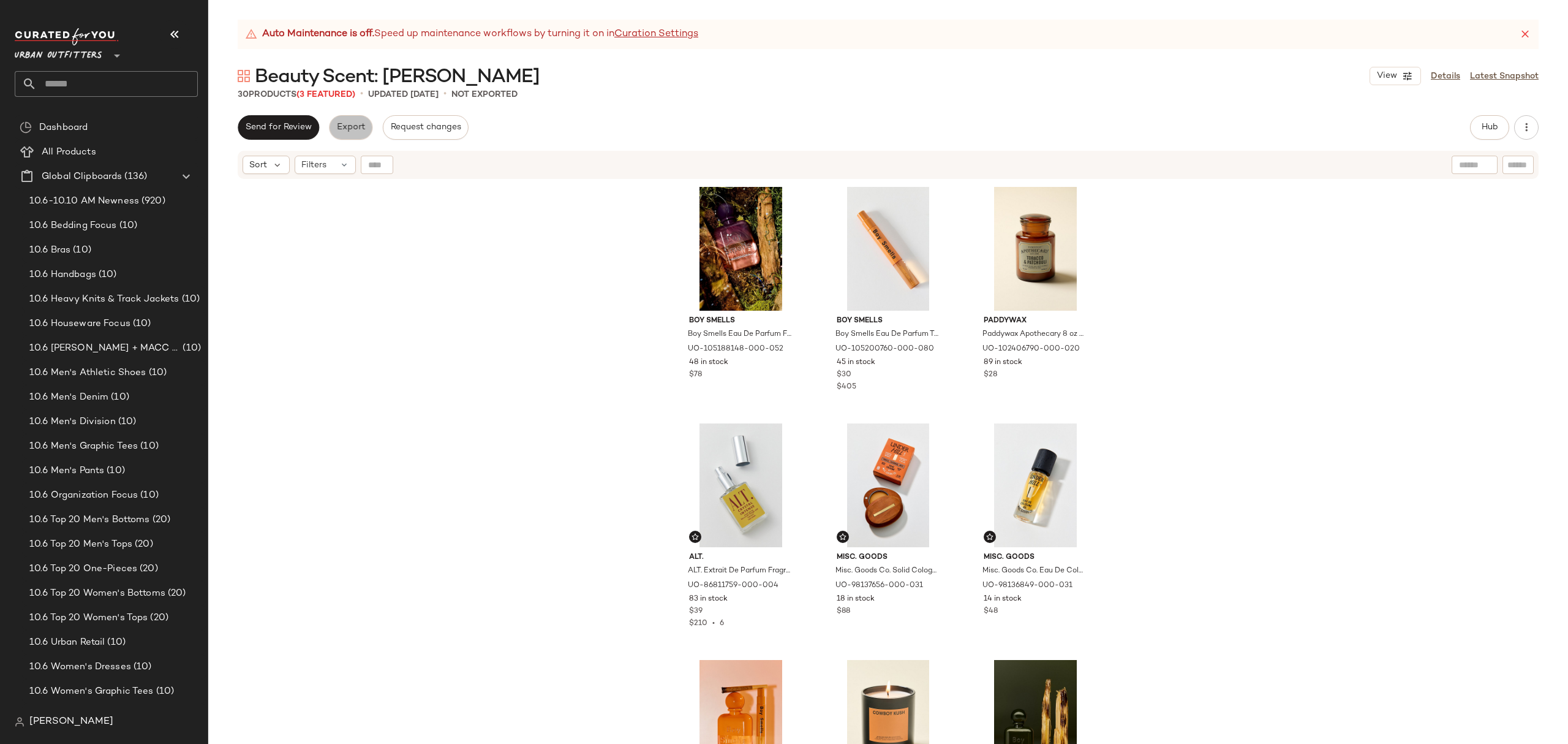
click at [347, 124] on span "Export" at bounding box center [351, 127] width 29 height 10
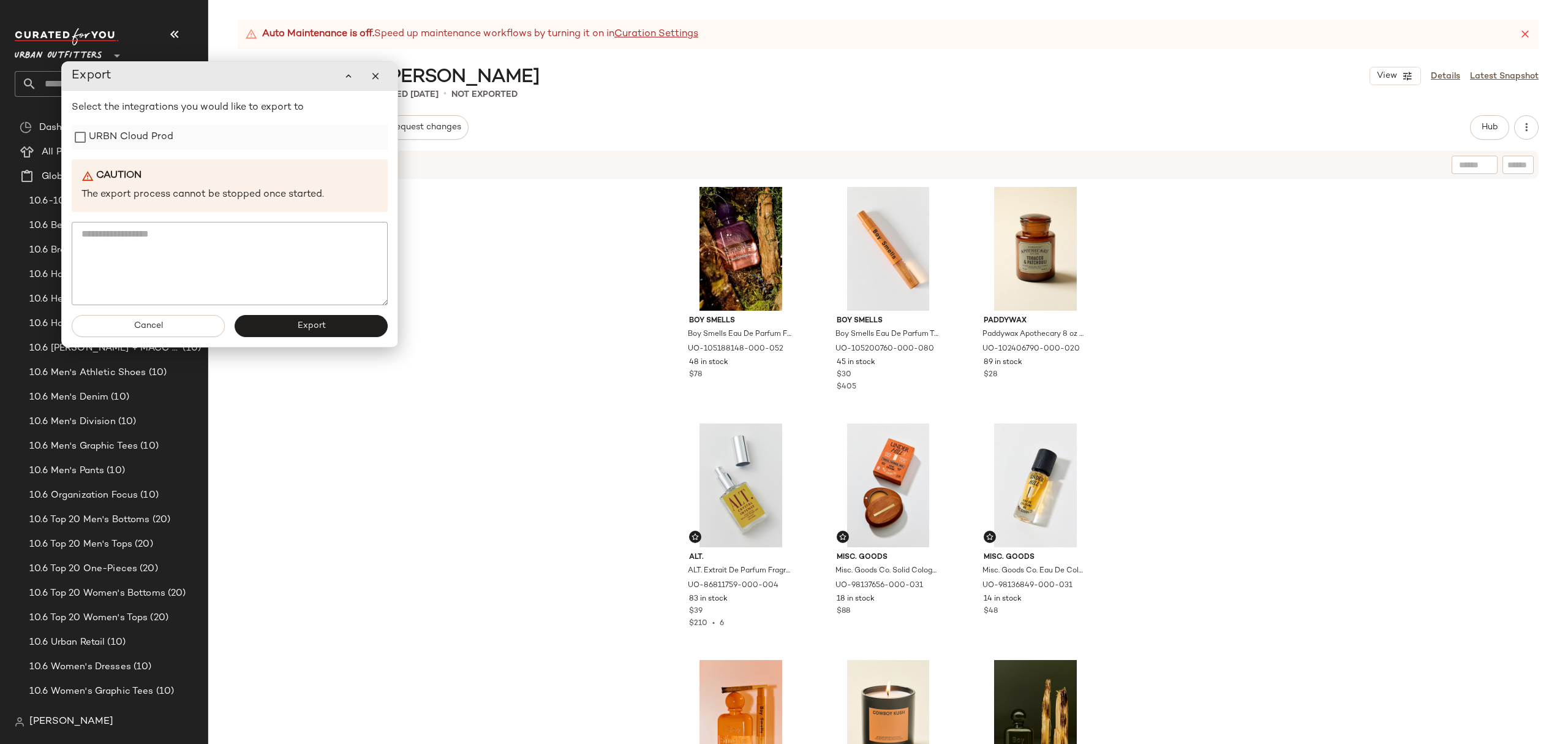
click at [163, 148] on label "URBN Cloud Prod" at bounding box center [131, 137] width 84 height 24
click at [375, 332] on button "Export" at bounding box center [311, 327] width 153 height 22
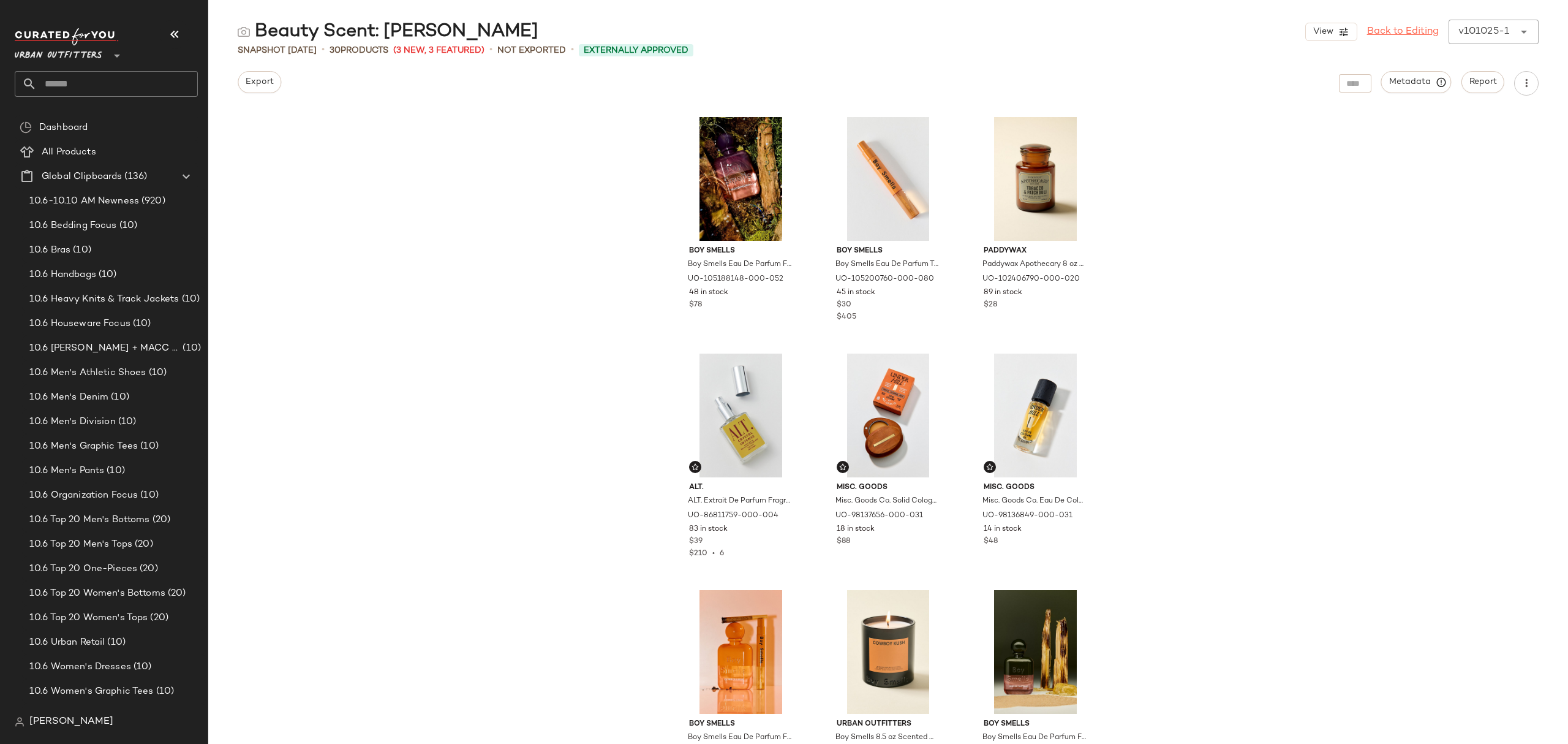
click at [1410, 34] on link "Back to Editing" at bounding box center [1403, 32] width 72 height 14
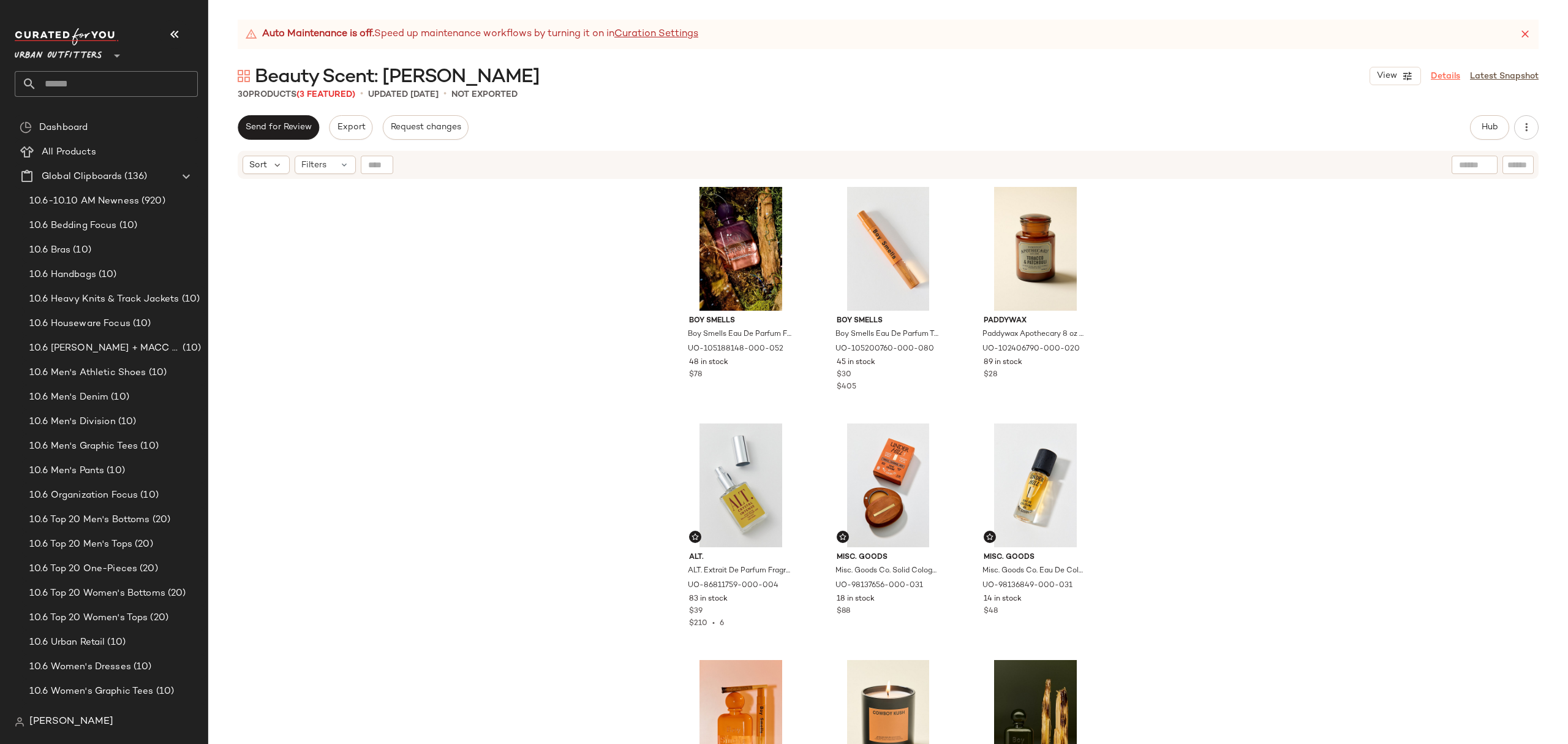
click at [1450, 72] on link "Details" at bounding box center [1446, 76] width 30 height 13
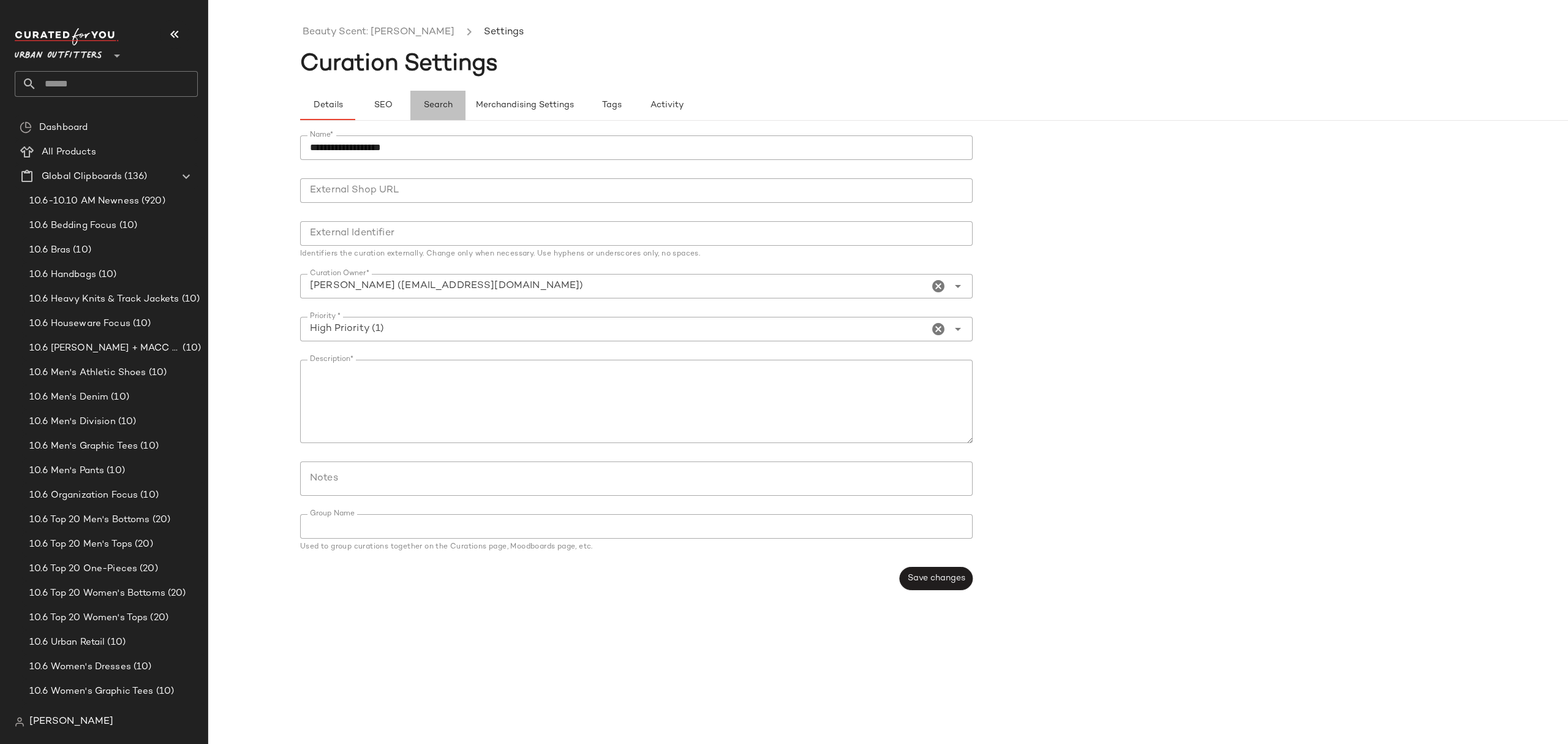
click at [452, 111] on span "Search" at bounding box center [438, 105] width 30 height 10
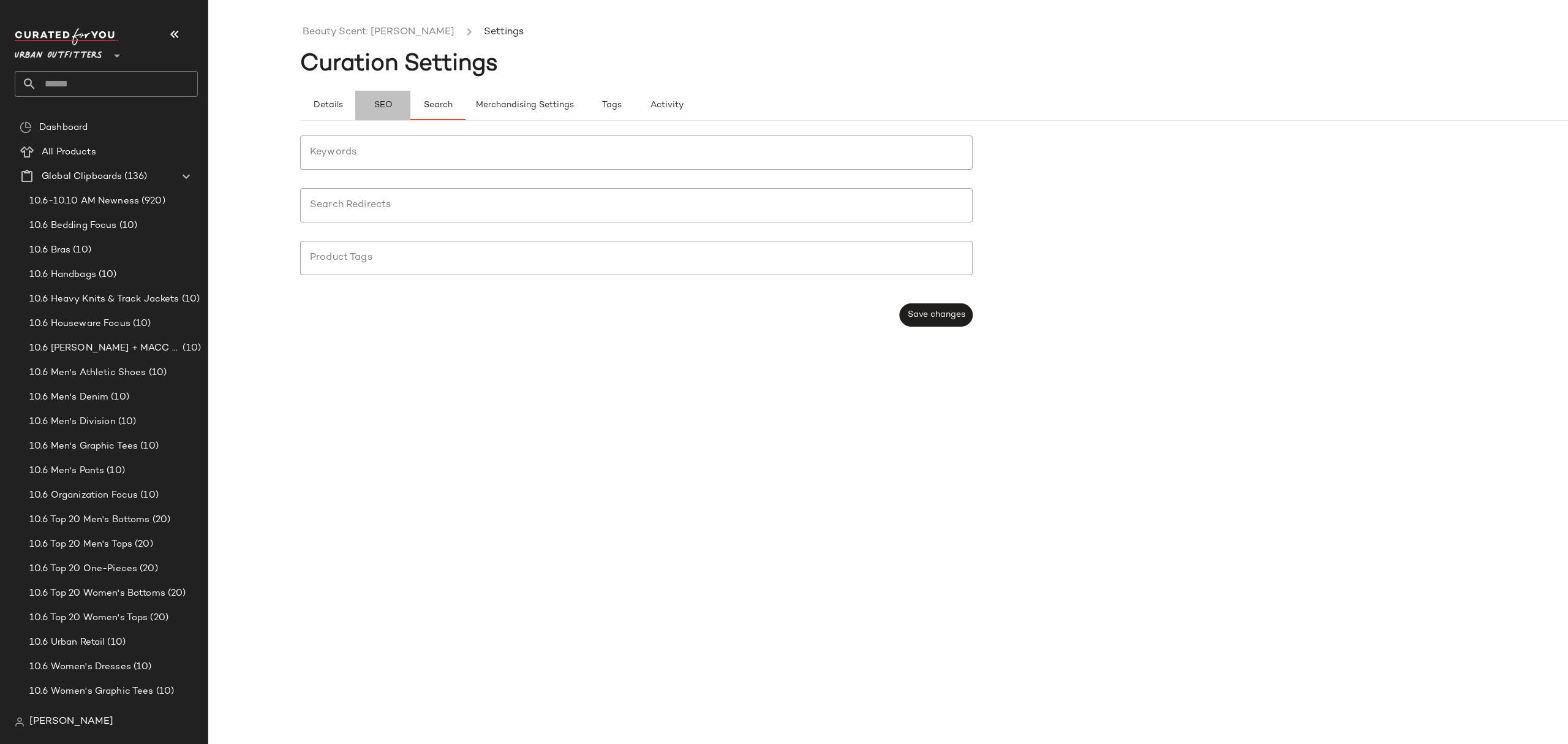
click at [386, 101] on span "SEO" at bounding box center [382, 105] width 19 height 10
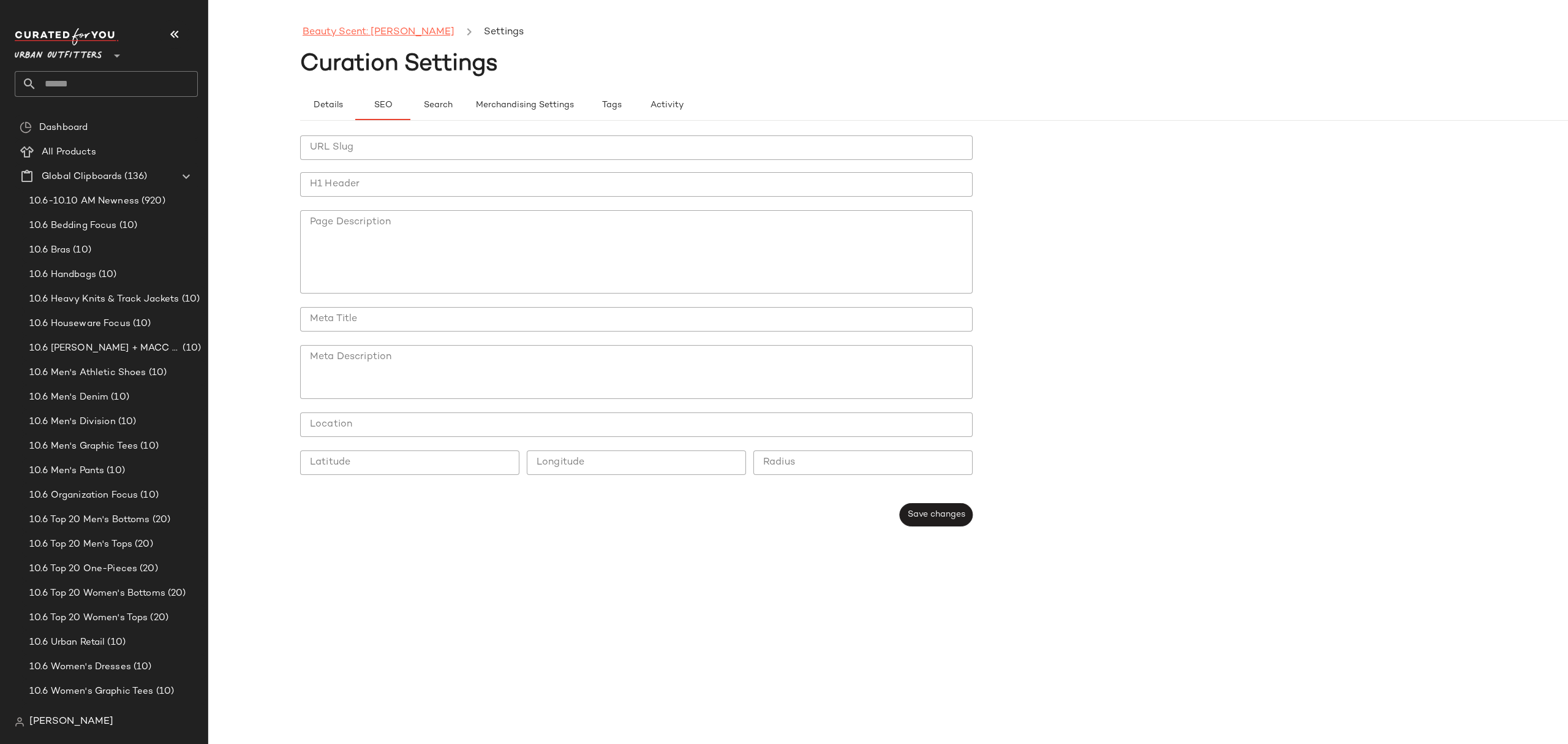
click at [341, 30] on link "Beauty Scent: Woody" at bounding box center [378, 32] width 152 height 16
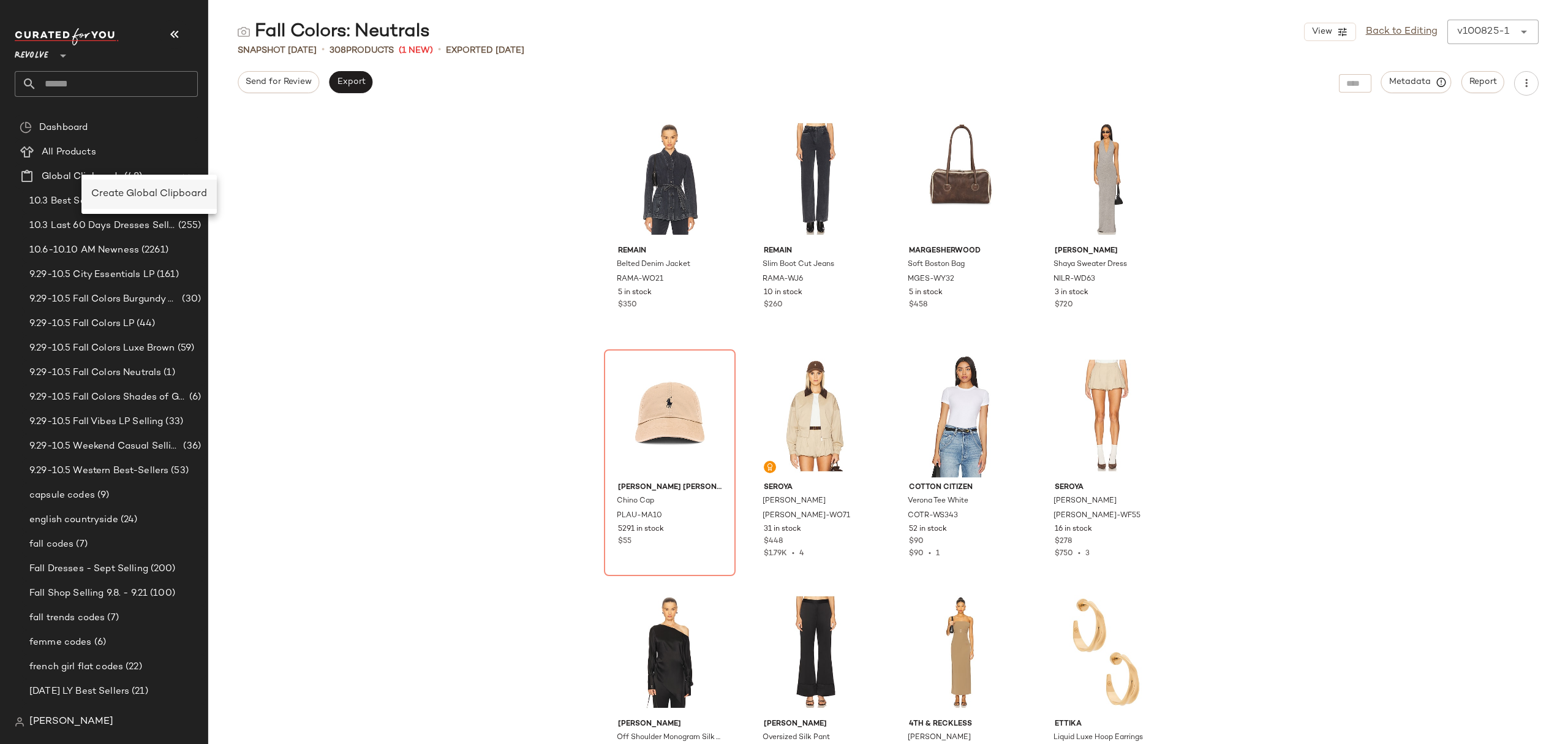
click at [116, 190] on span "Create Global Clipboard" at bounding box center [149, 194] width 116 height 11
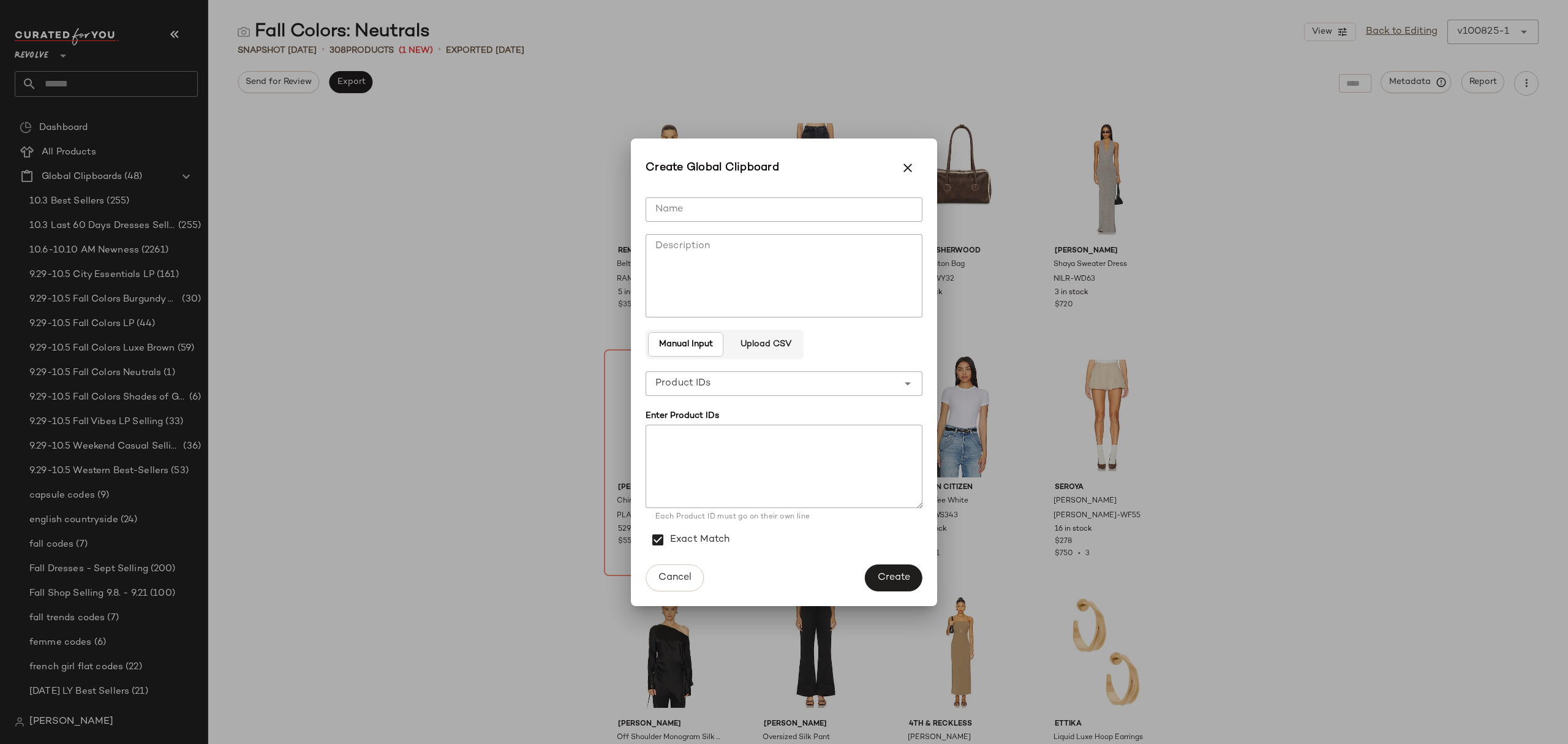
click at [669, 200] on input "Name" at bounding box center [784, 209] width 277 height 24
type input "**********"
click at [742, 451] on textarea at bounding box center [784, 466] width 277 height 84
paste textarea "**********"
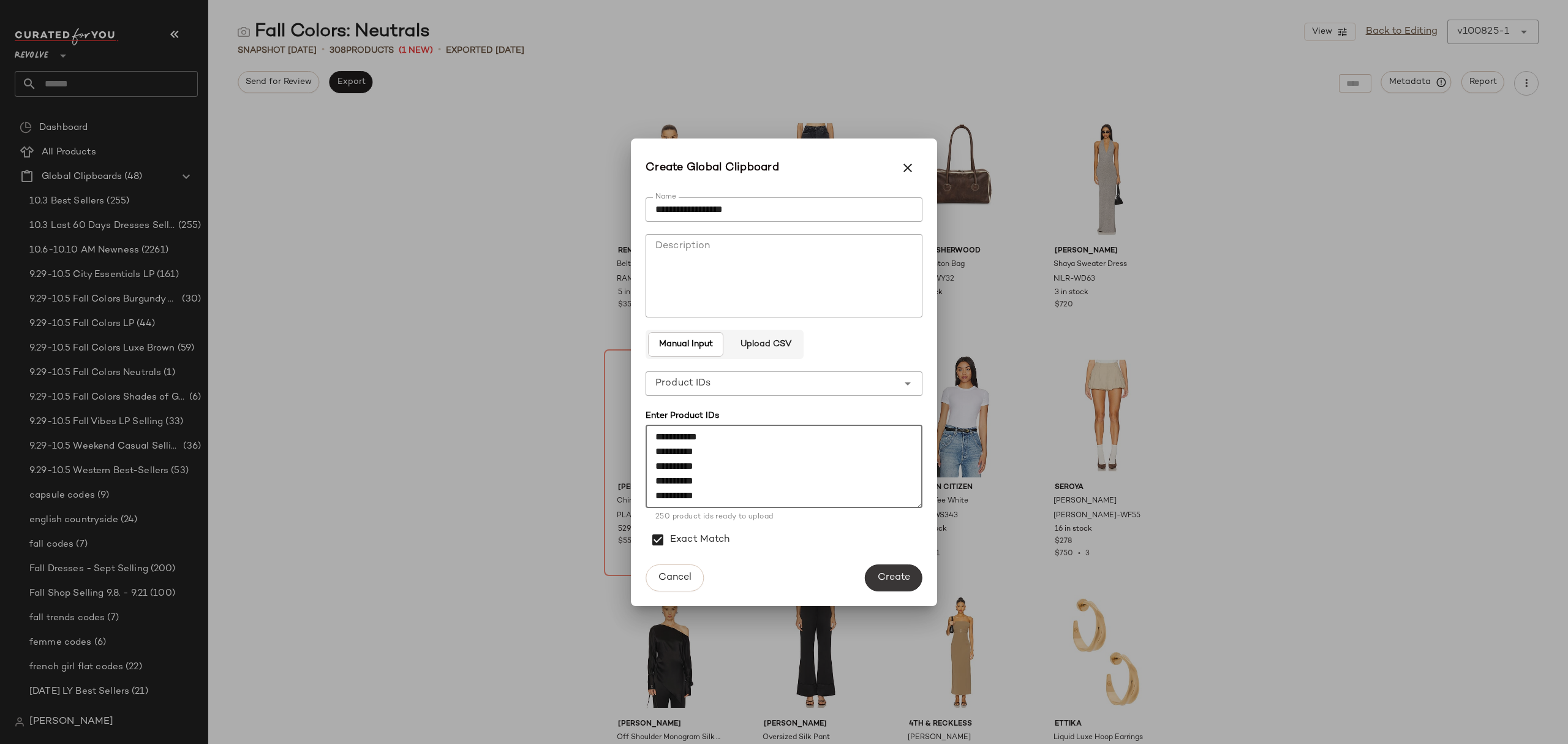
type textarea "**********"
click at [895, 582] on span "Create" at bounding box center [894, 578] width 33 height 12
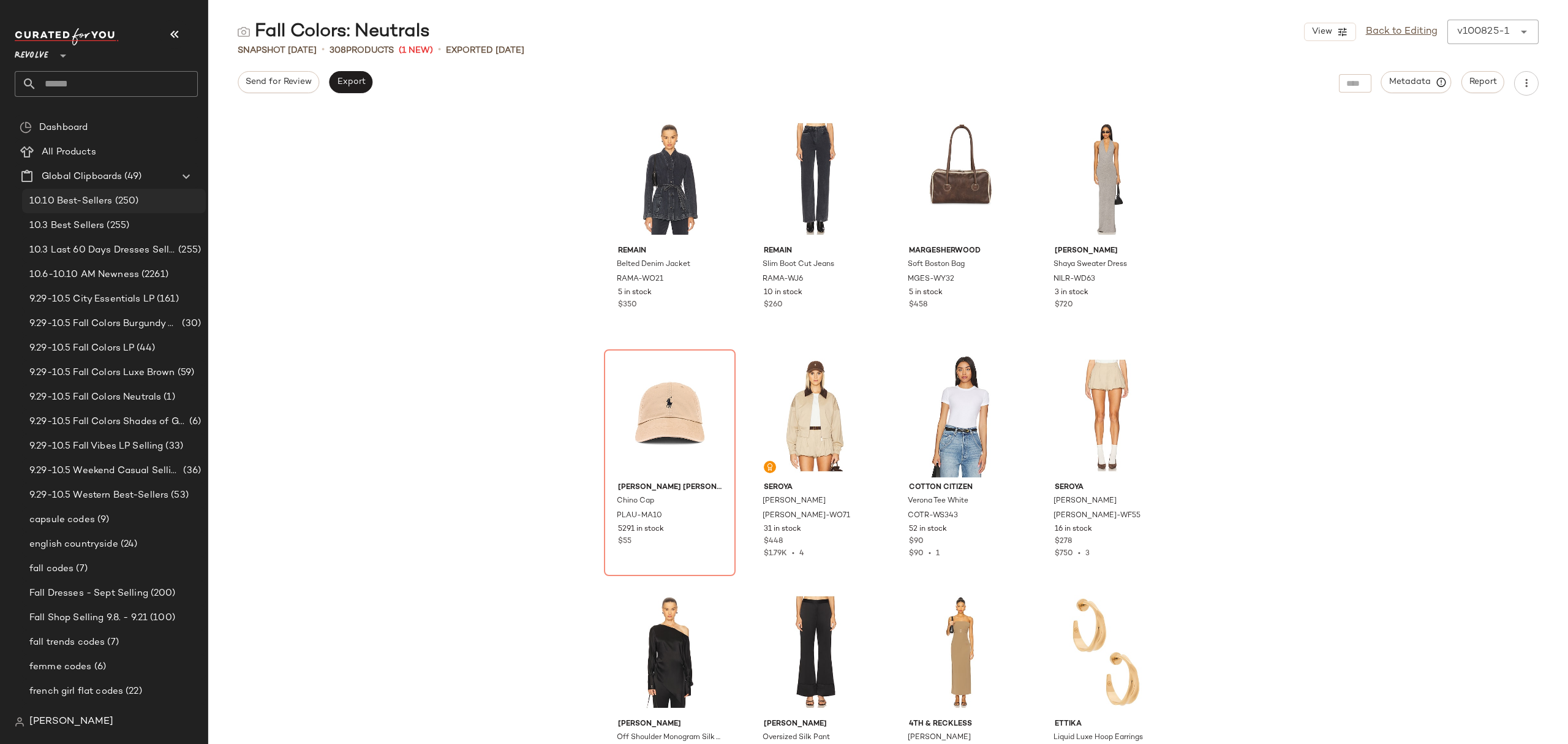
click at [141, 196] on div "10.10 Best-Sellers (250)" at bounding box center [113, 201] width 175 height 14
